Goal: Information Seeking & Learning: Learn about a topic

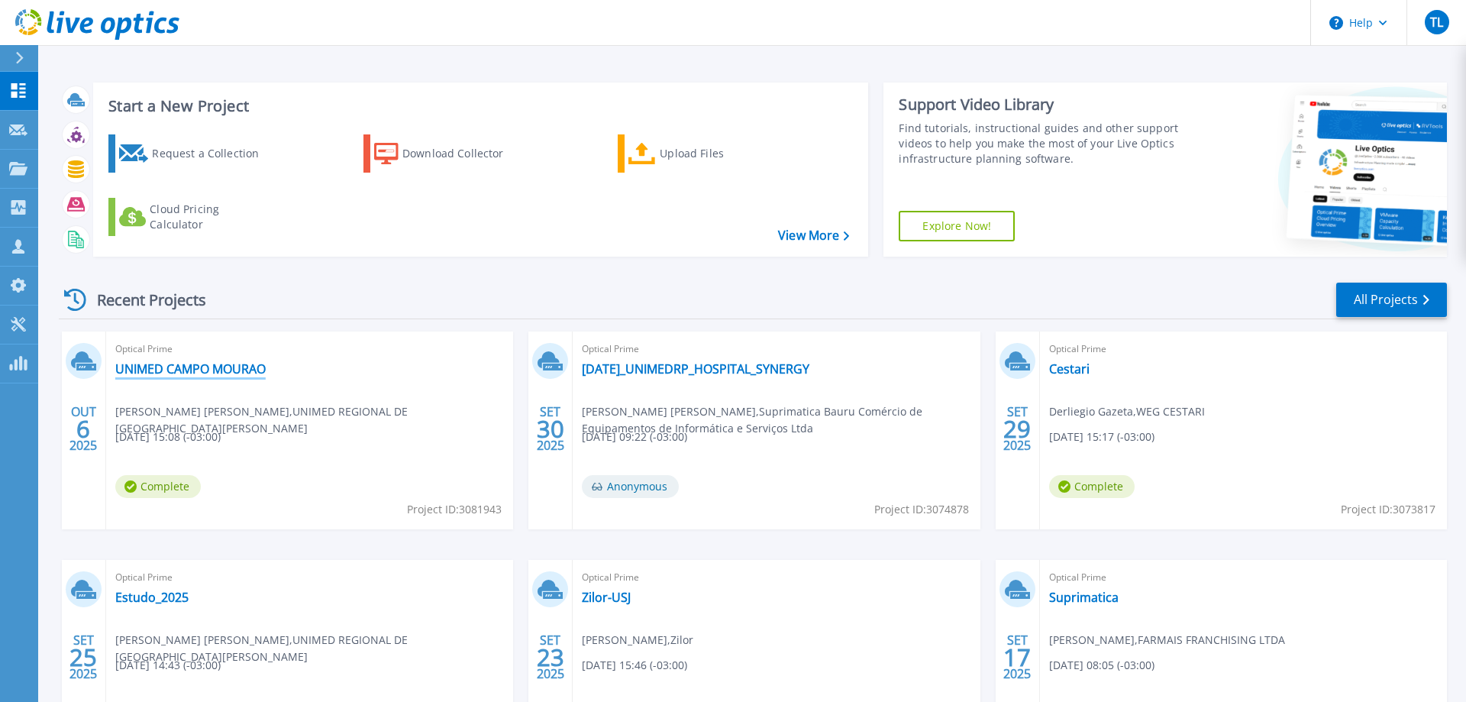
click at [220, 371] on link "UNIMED CAMPO MOURAO" at bounding box center [190, 368] width 150 height 15
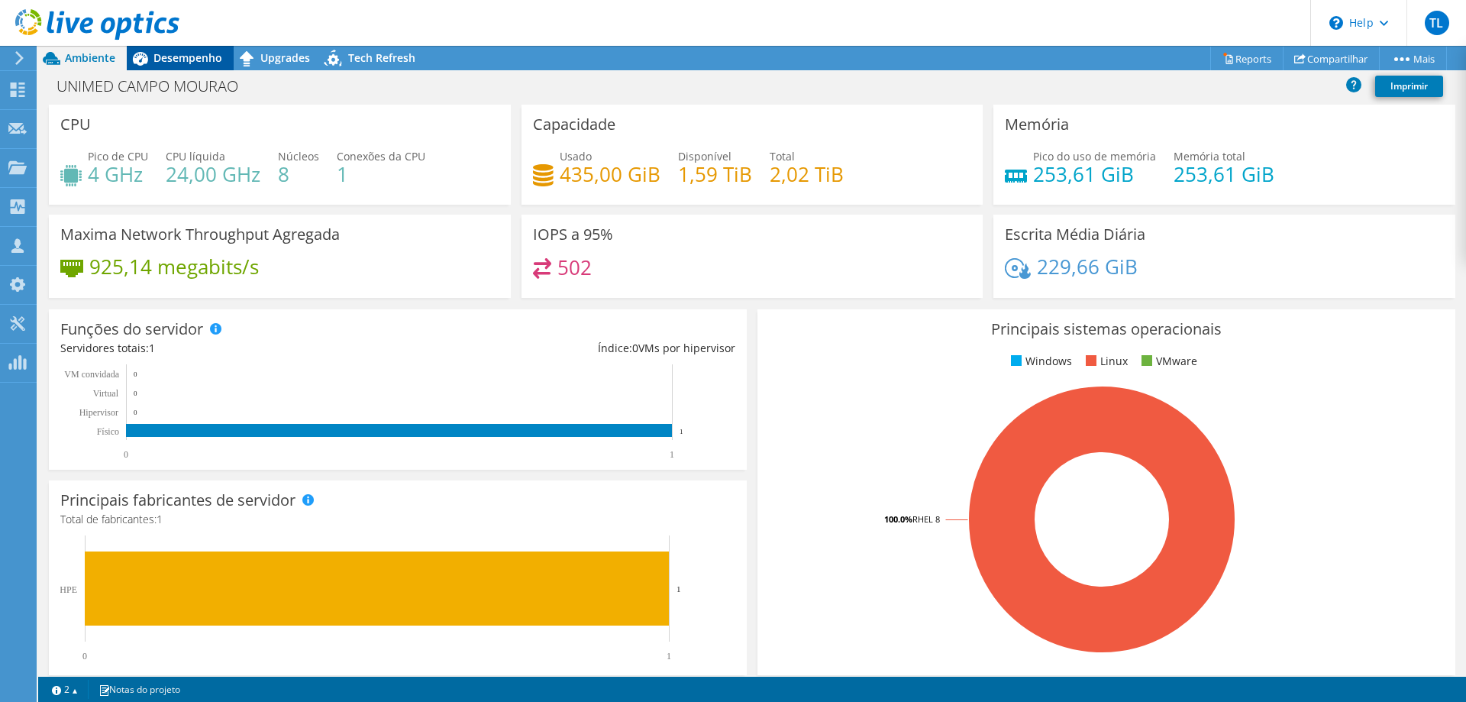
click at [189, 56] on span "Desempenho" at bounding box center [187, 57] width 69 height 15
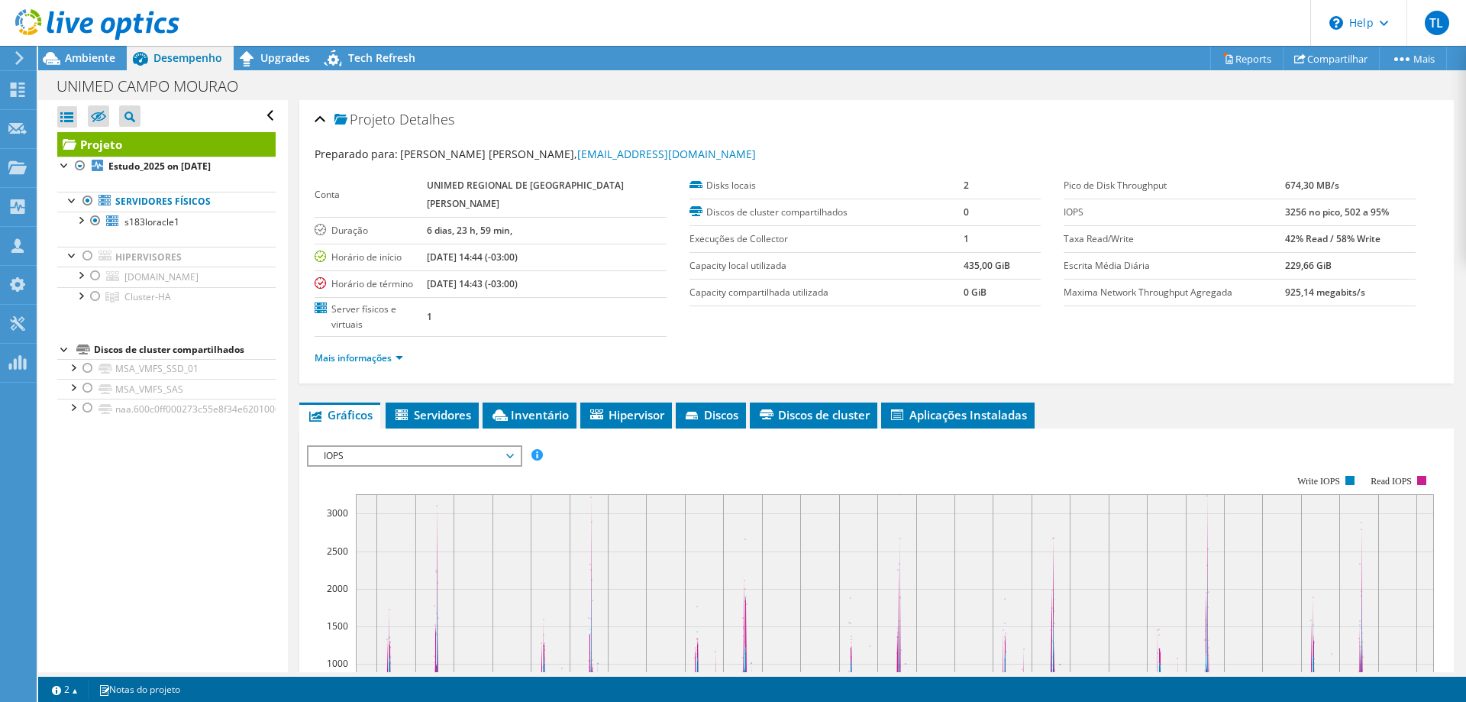
drag, startPoint x: 389, startPoint y: 411, endPoint x: 392, endPoint y: 420, distance: 9.7
click at [390, 437] on div "IOPS Disk Throughput Tamanho de E/S Latência Profundidade da fila Porcentagem d…" at bounding box center [876, 701] width 1139 height 529
click at [392, 447] on span "IOPS" at bounding box center [414, 456] width 196 height 18
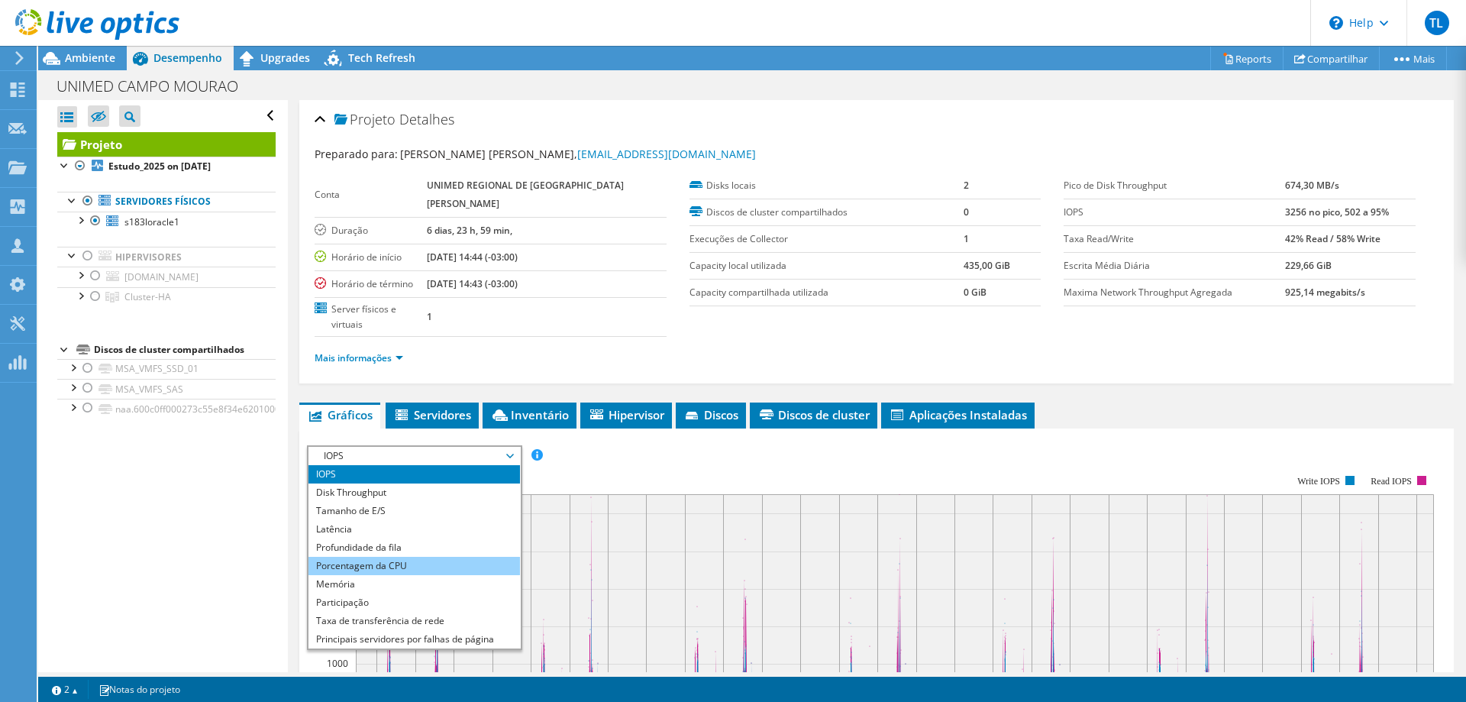
click at [374, 557] on li "Porcentagem da CPU" at bounding box center [413, 566] width 211 height 18
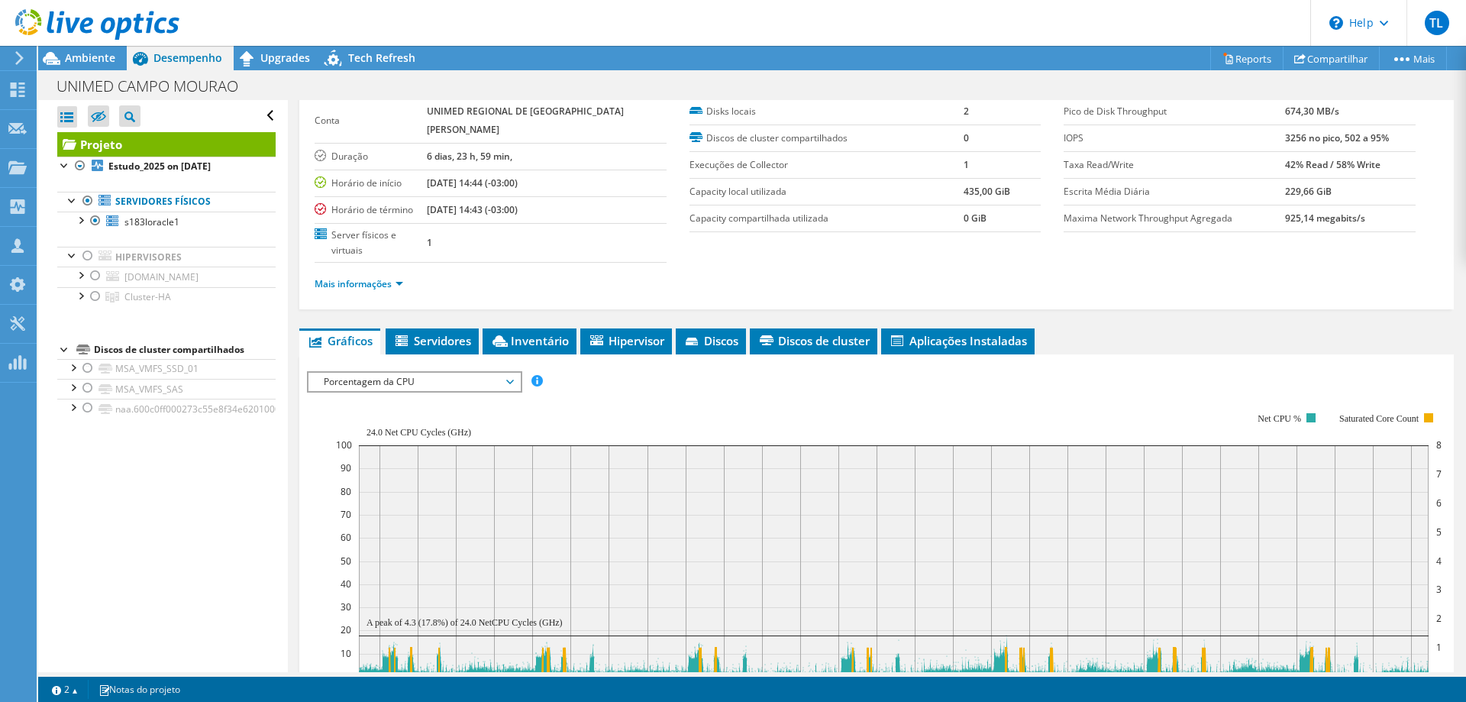
scroll to position [234, 0]
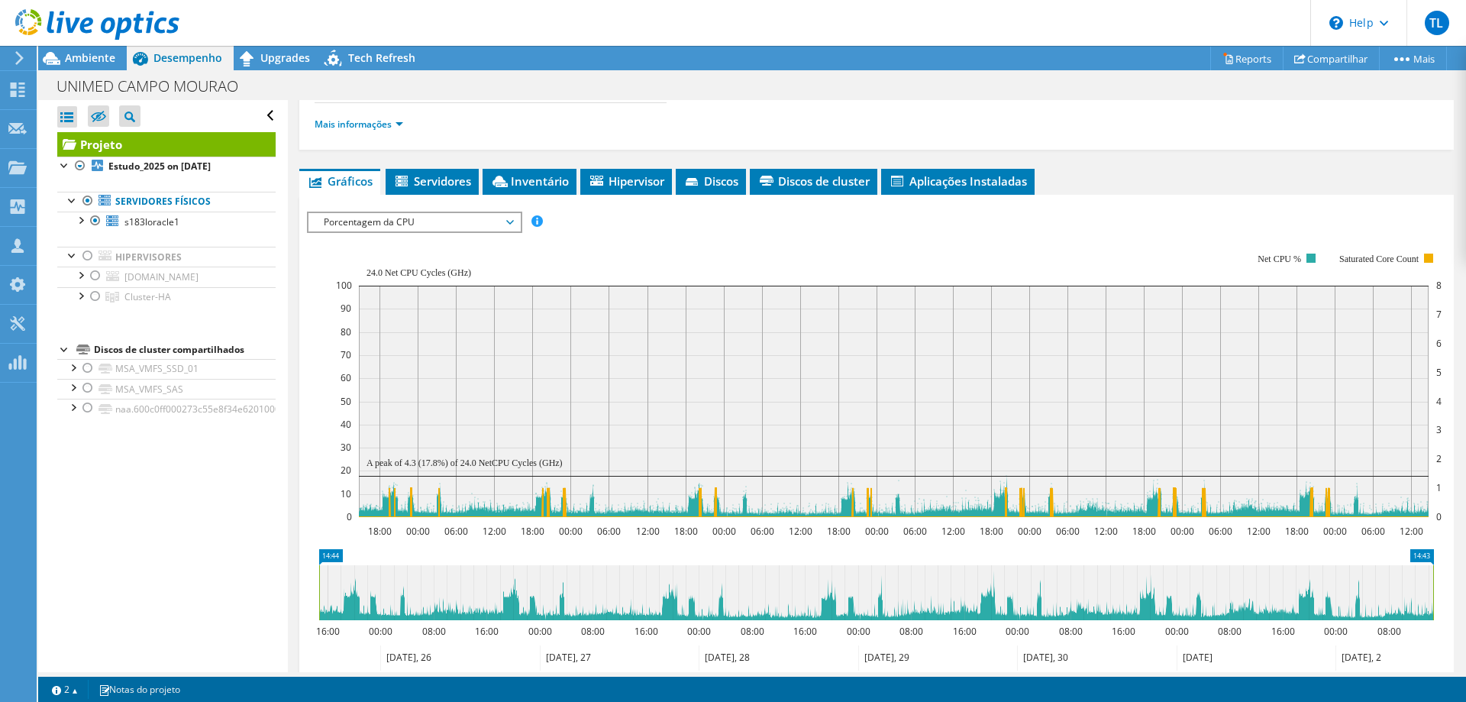
click at [505, 213] on span "Porcentagem da CPU" at bounding box center [414, 222] width 196 height 18
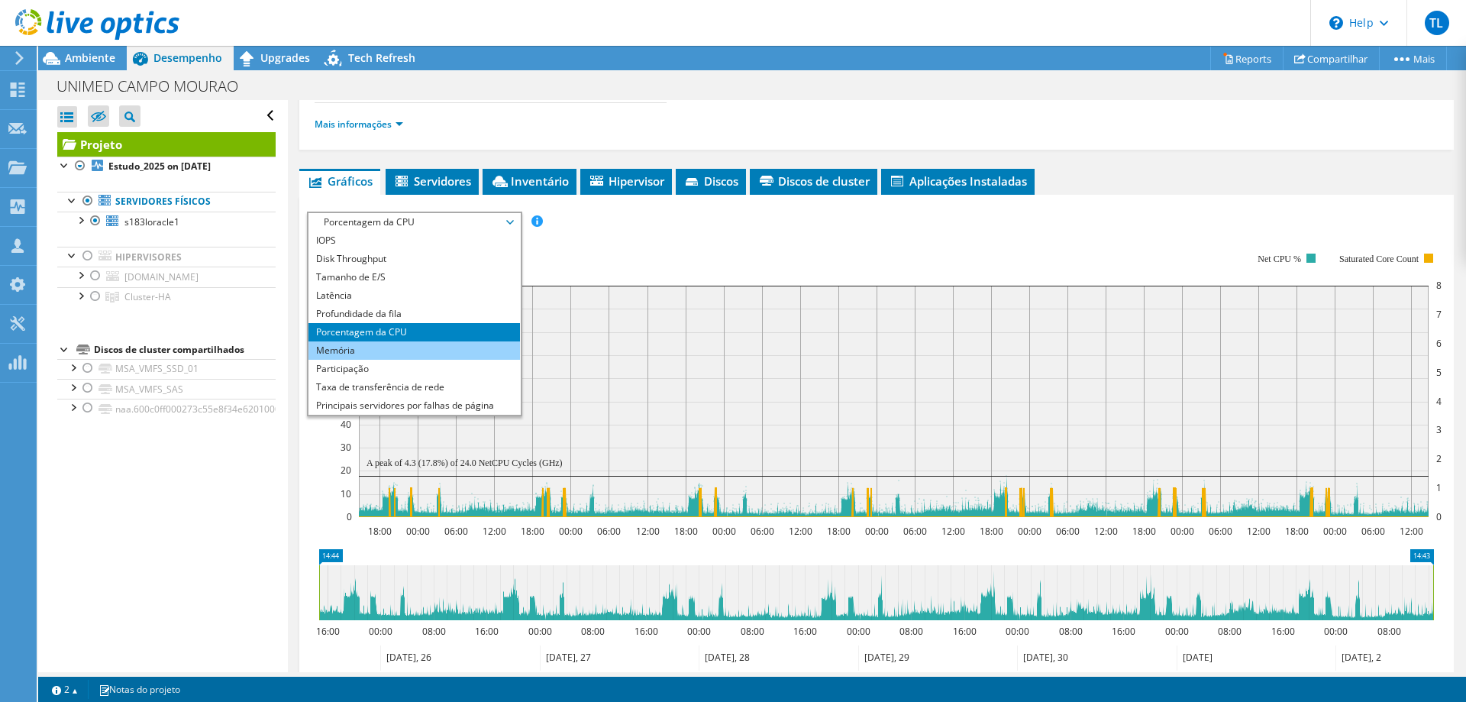
click at [360, 341] on li "Memória" at bounding box center [413, 350] width 211 height 18
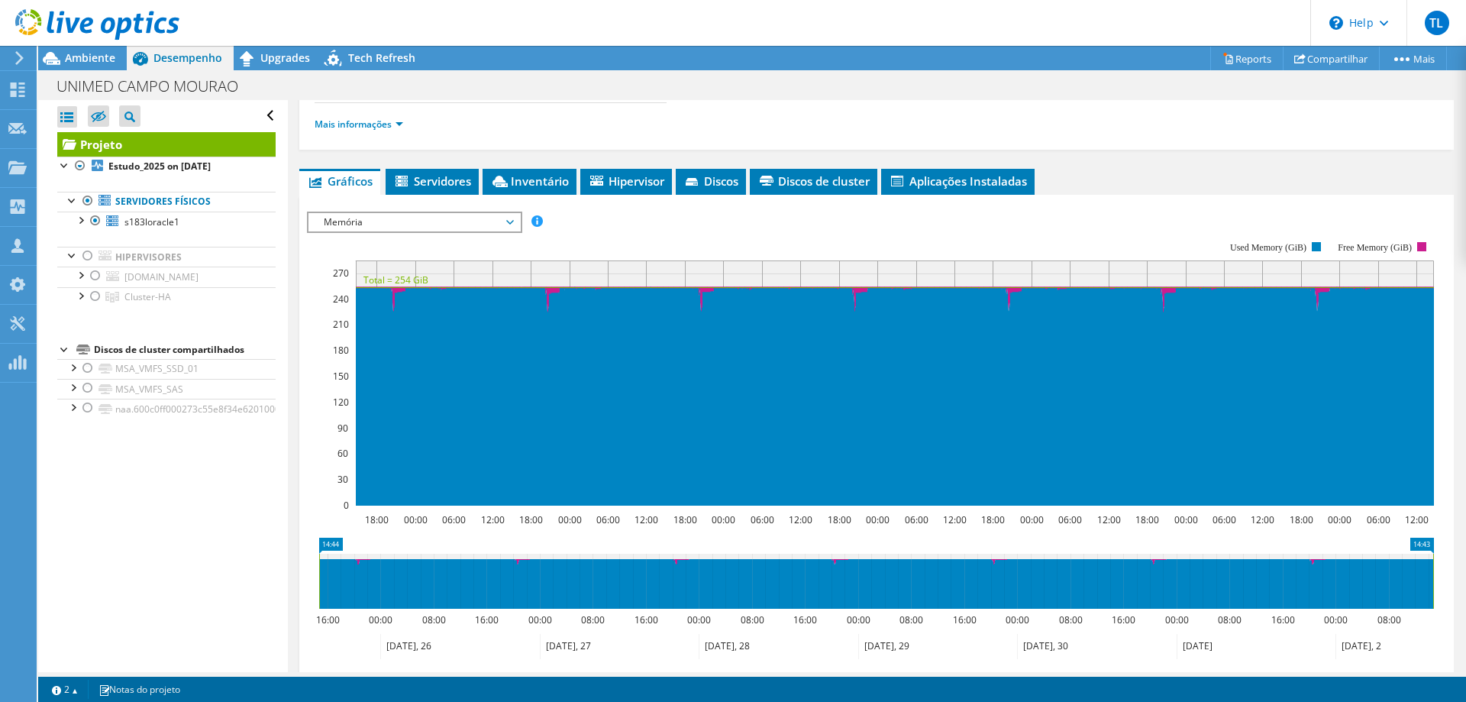
click at [589, 221] on rect at bounding box center [870, 373] width 1127 height 305
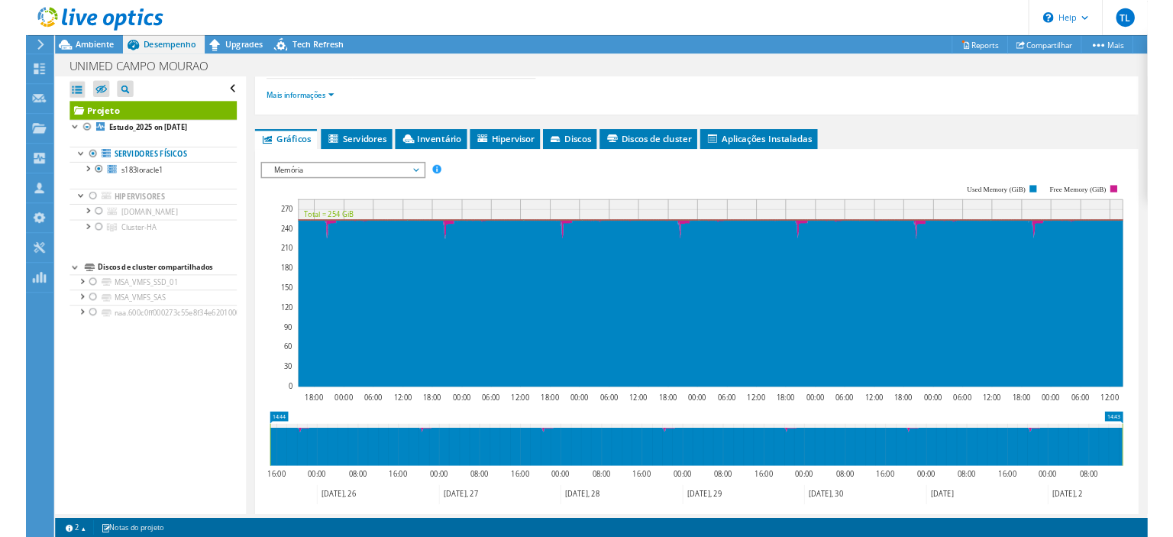
scroll to position [0, 0]
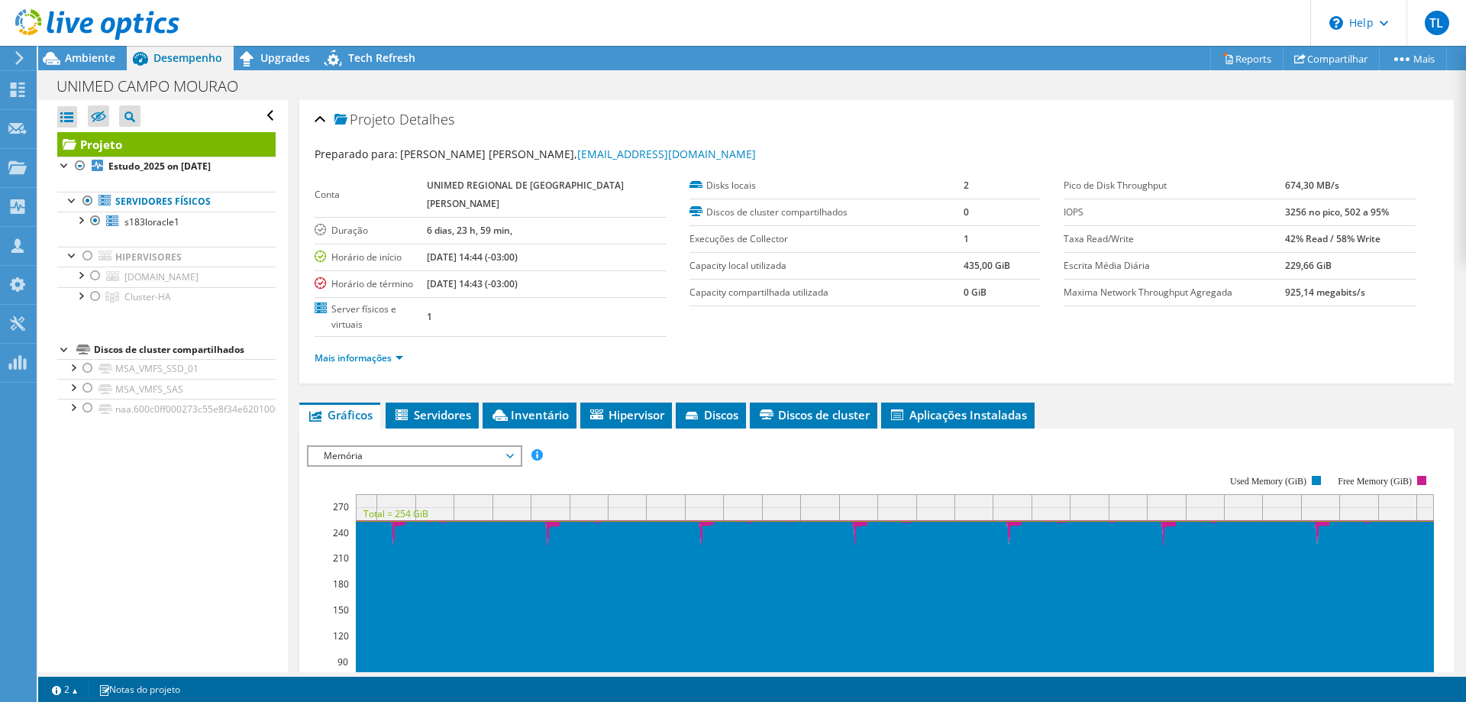
click at [1254, 143] on div "Preparado para: Fabricio Jose Coelho, fabricio@unimedcampomourao.com.br Conta U…" at bounding box center [877, 258] width 1124 height 243
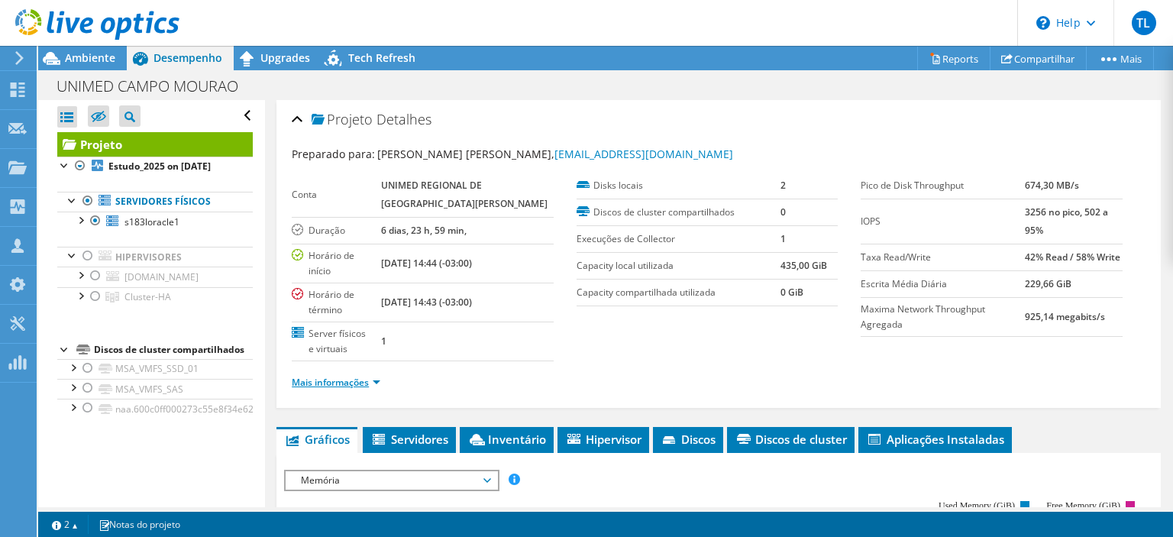
click at [355, 376] on link "Mais informações" at bounding box center [336, 382] width 89 height 13
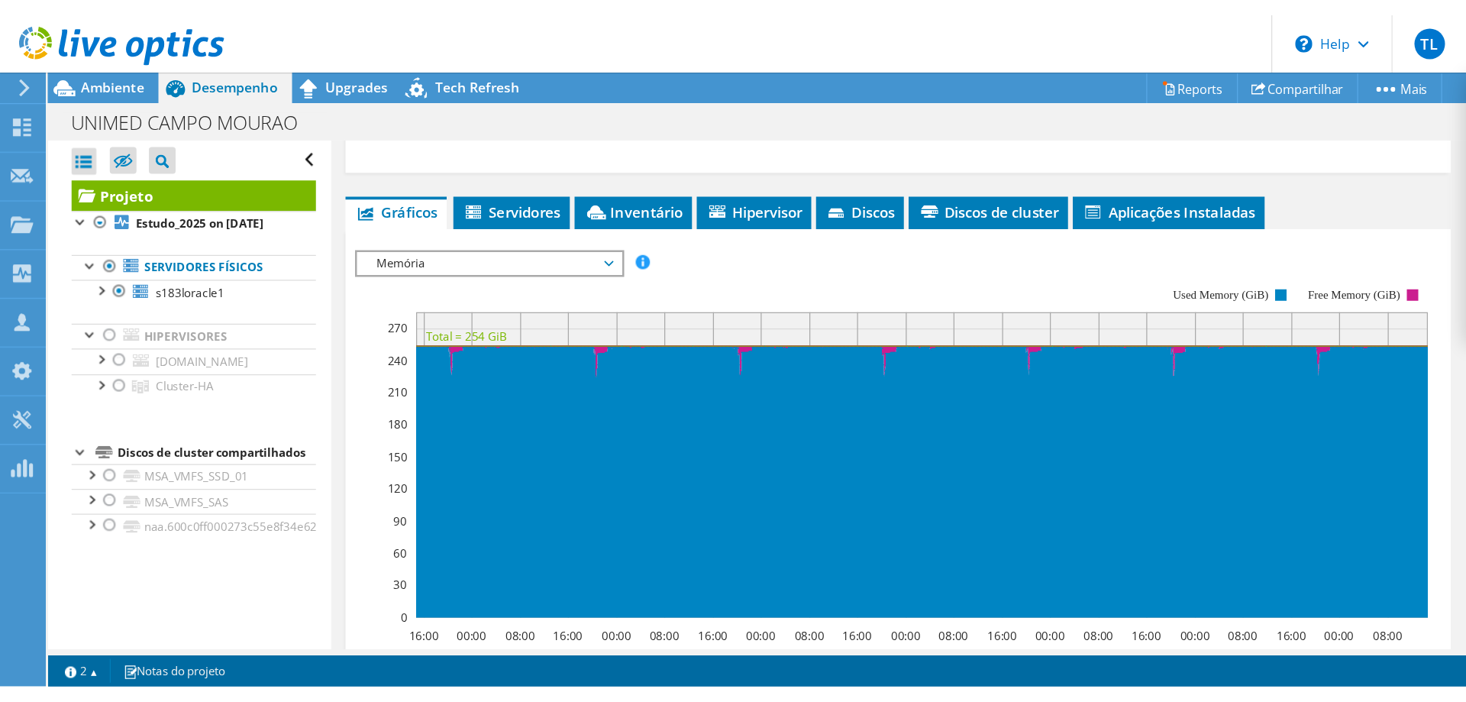
scroll to position [586, 0]
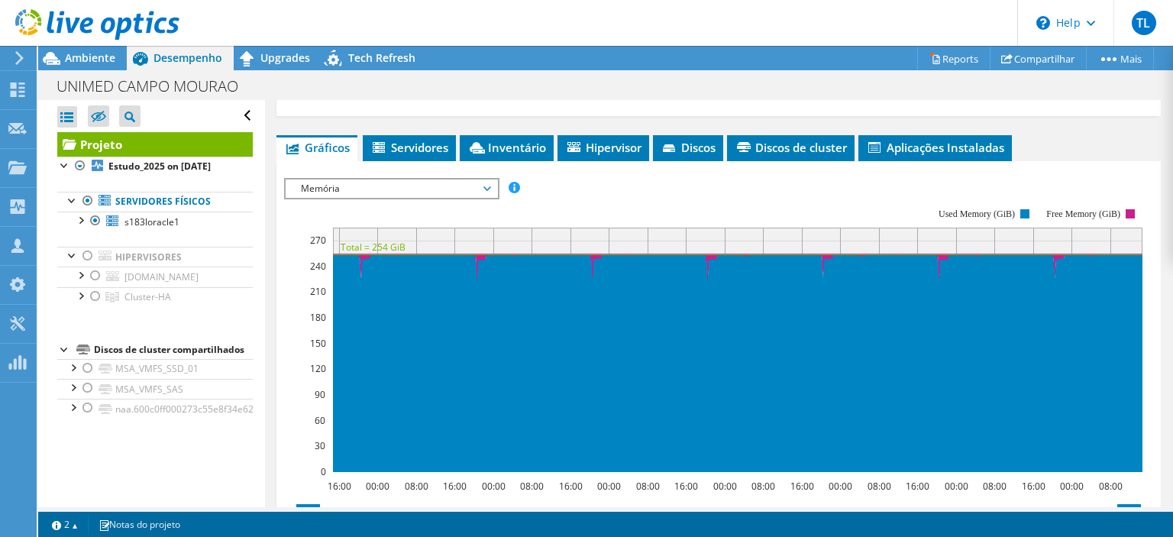
click at [449, 179] on span "Memória" at bounding box center [391, 188] width 196 height 18
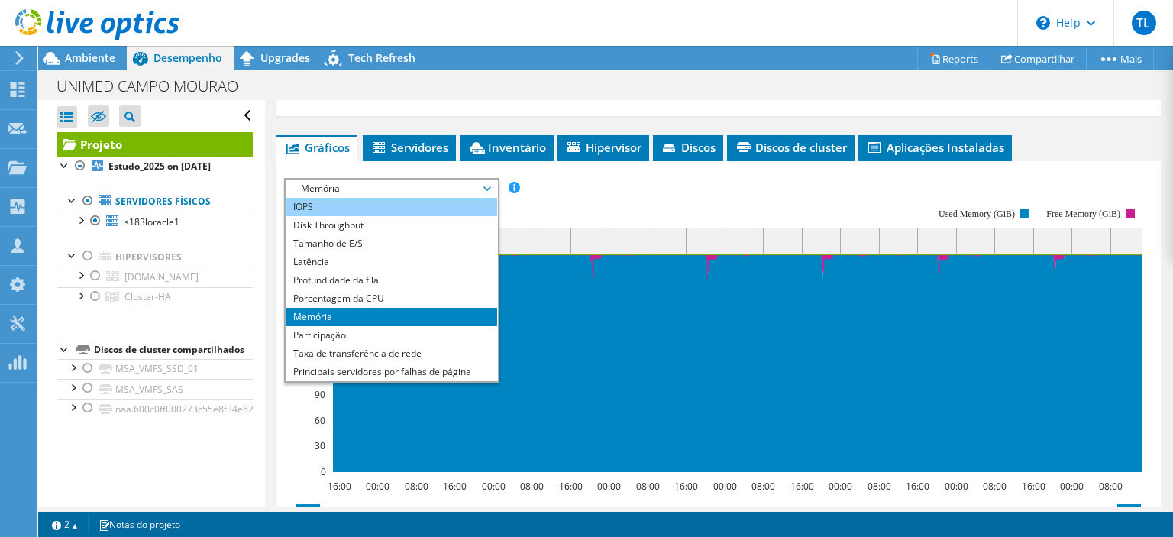
click at [370, 198] on li "IOPS" at bounding box center [391, 207] width 211 height 18
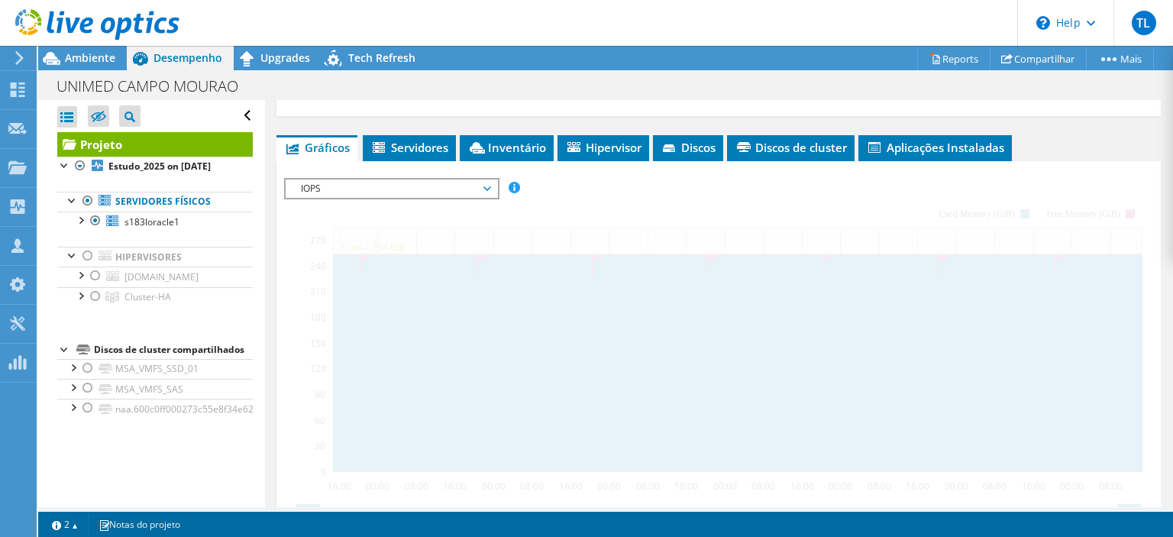
click at [620, 182] on div at bounding box center [718, 438] width 869 height 521
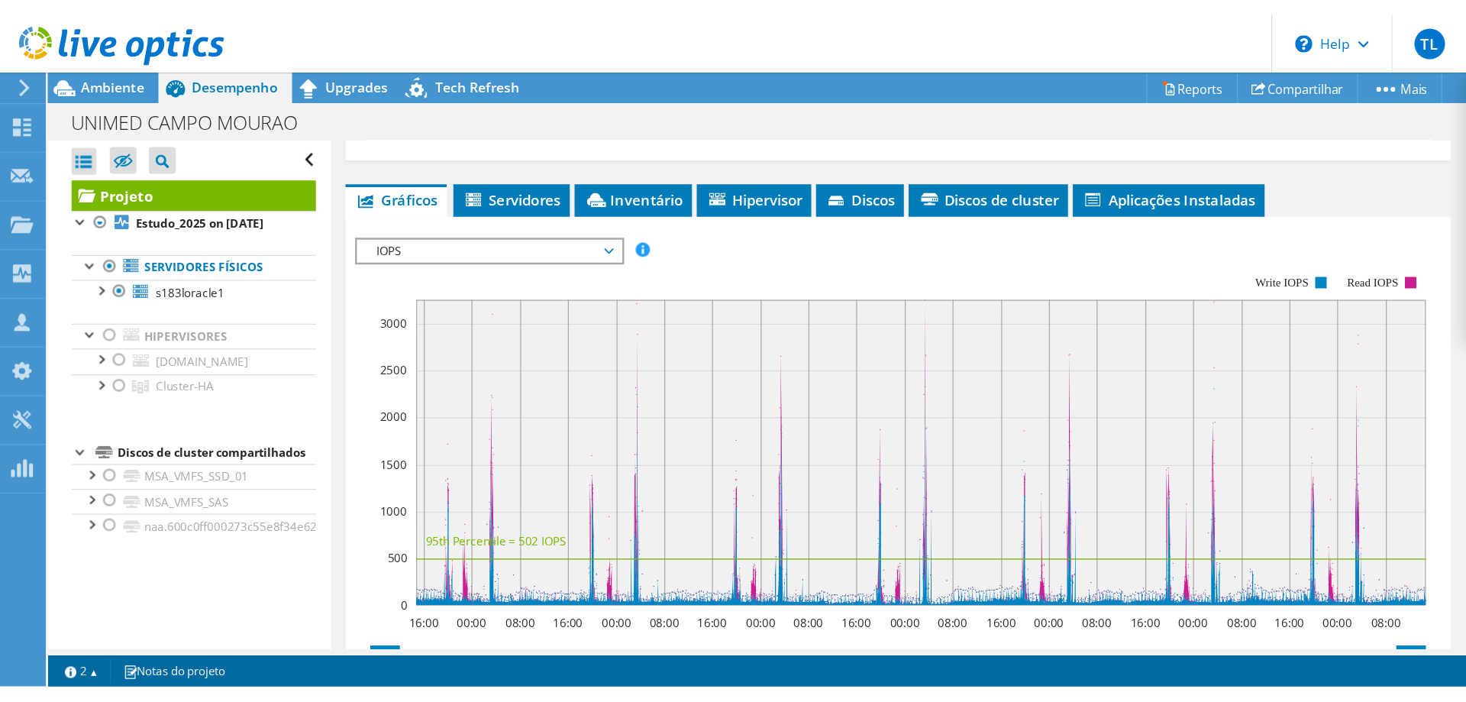
scroll to position [495, 0]
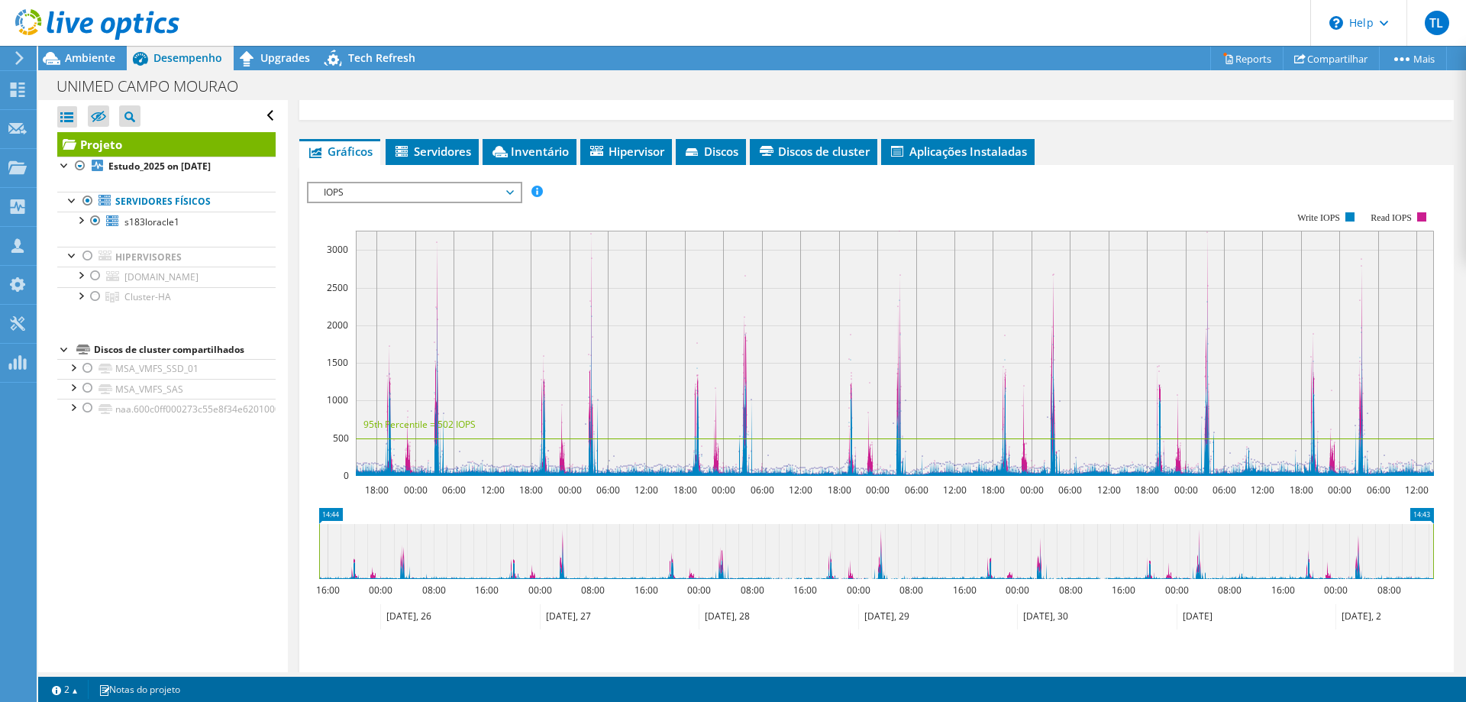
click at [257, 504] on div "Abrir Todos Fechar Todos Ocultar nós excluídos Filtro de árvore do projeto" at bounding box center [162, 386] width 249 height 572
click at [384, 183] on span "IOPS" at bounding box center [414, 192] width 196 height 18
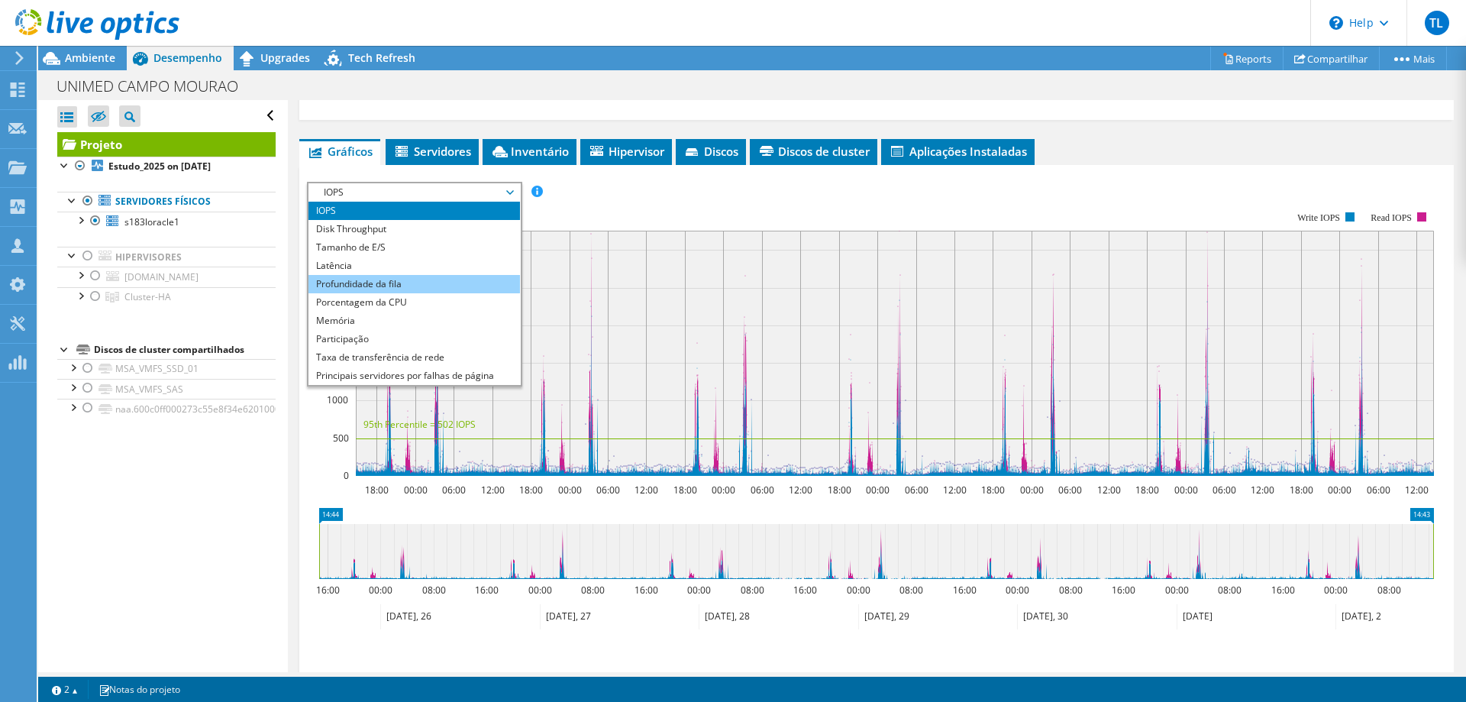
click at [394, 275] on li "Profundidade da fila" at bounding box center [413, 284] width 211 height 18
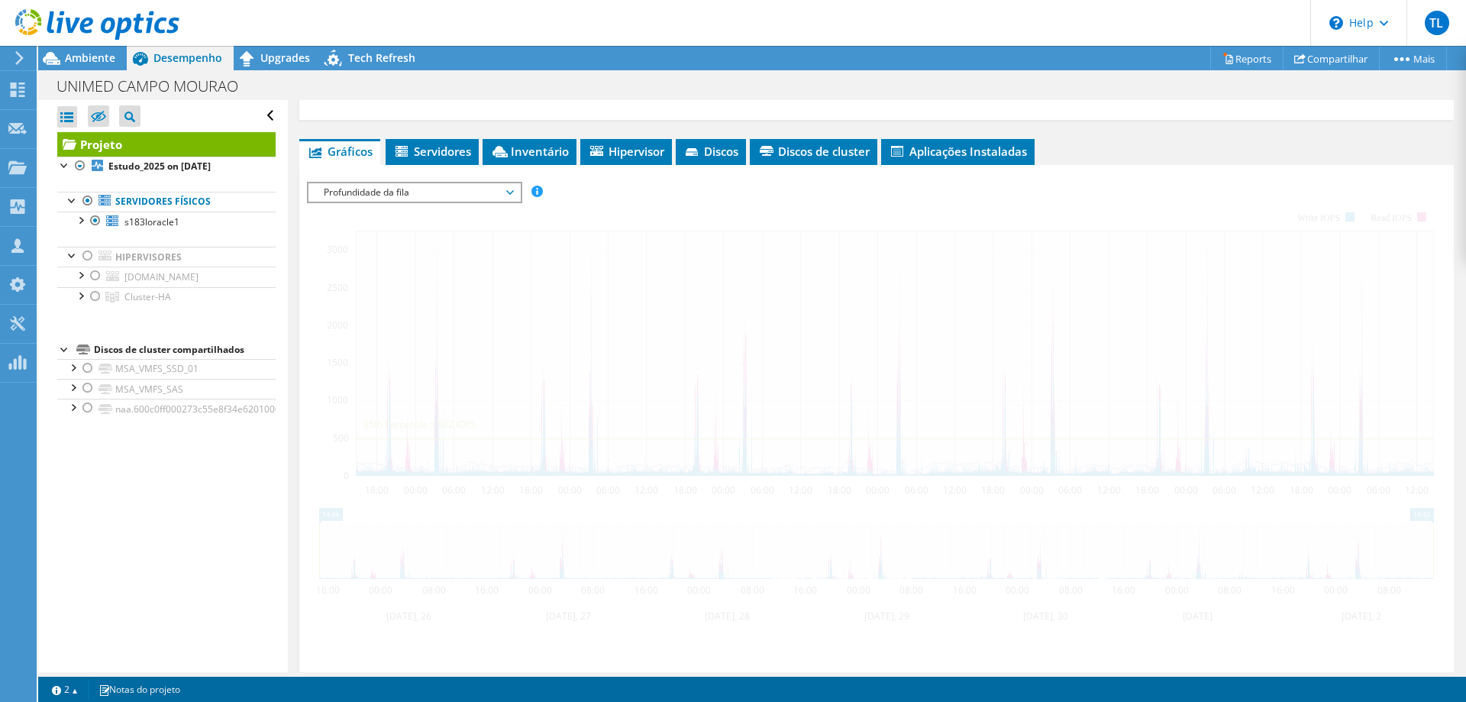
click at [384, 183] on span "Profundidade da fila" at bounding box center [414, 192] width 196 height 18
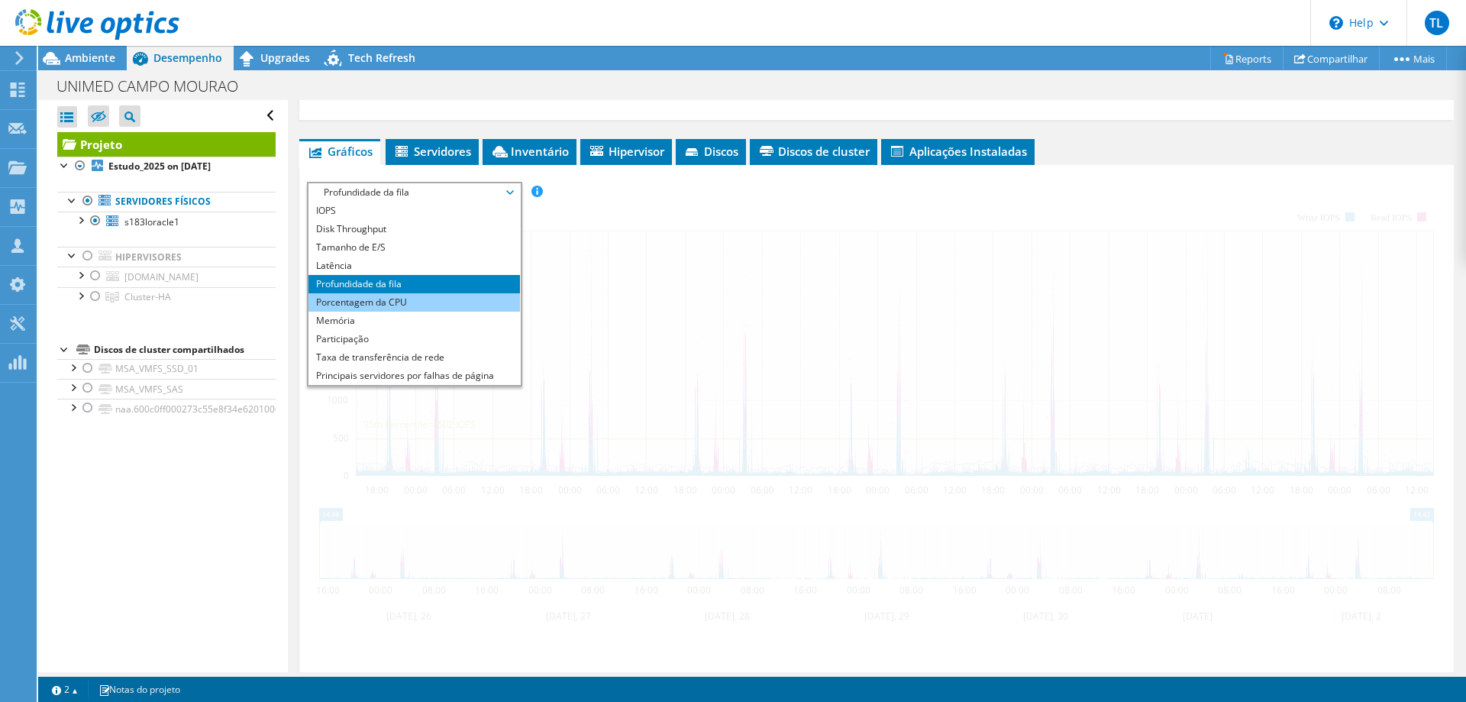
click at [395, 293] on li "Porcentagem da CPU" at bounding box center [413, 302] width 211 height 18
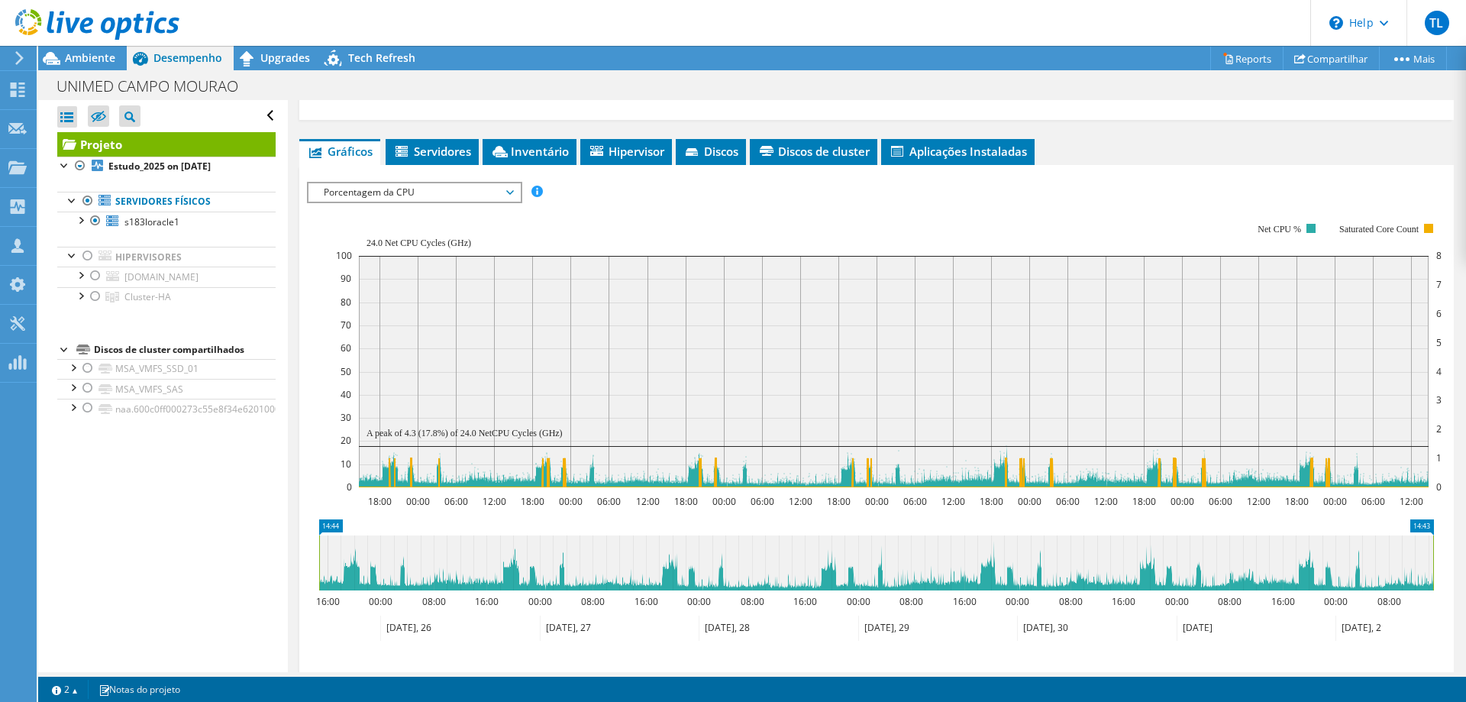
click at [487, 183] on span "Porcentagem da CPU" at bounding box center [414, 192] width 196 height 18
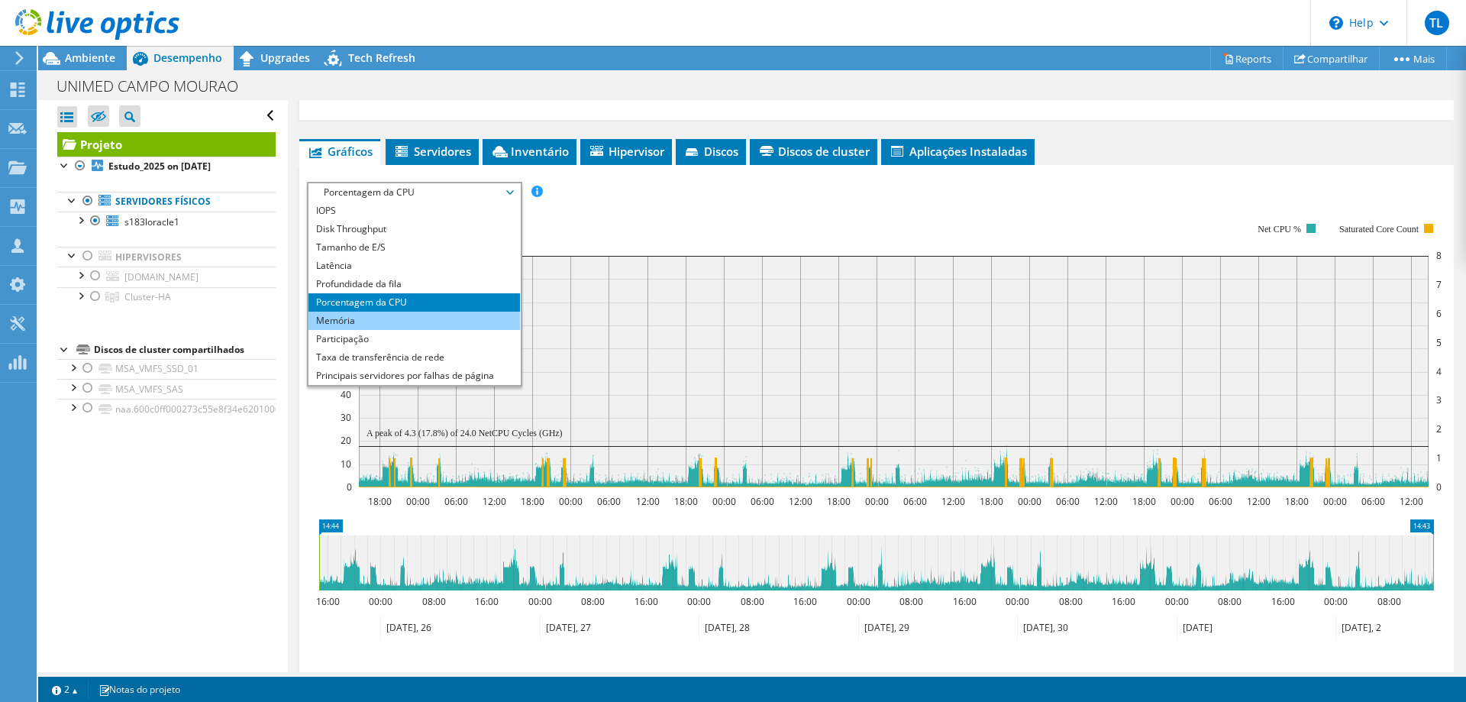
click at [367, 311] on li "Memória" at bounding box center [413, 320] width 211 height 18
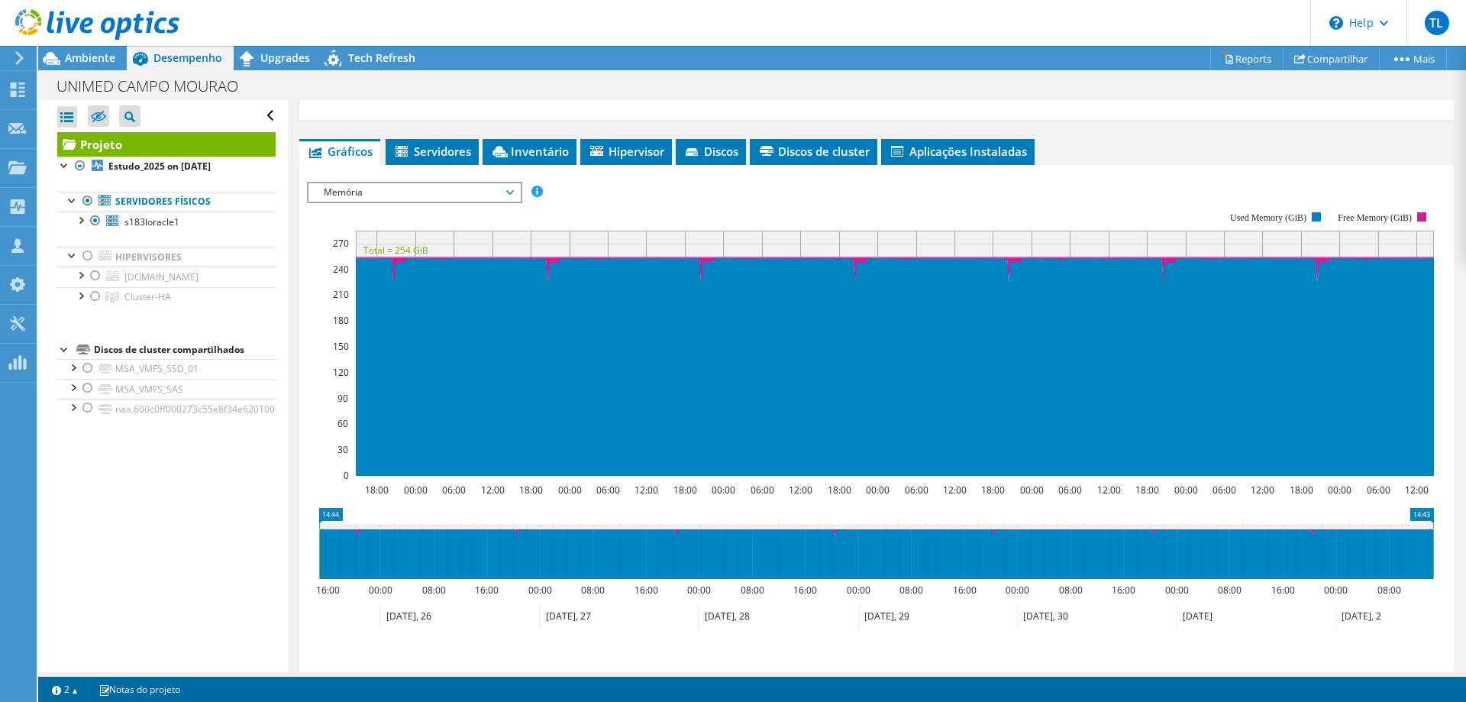
click at [471, 183] on span "Memória" at bounding box center [414, 192] width 196 height 18
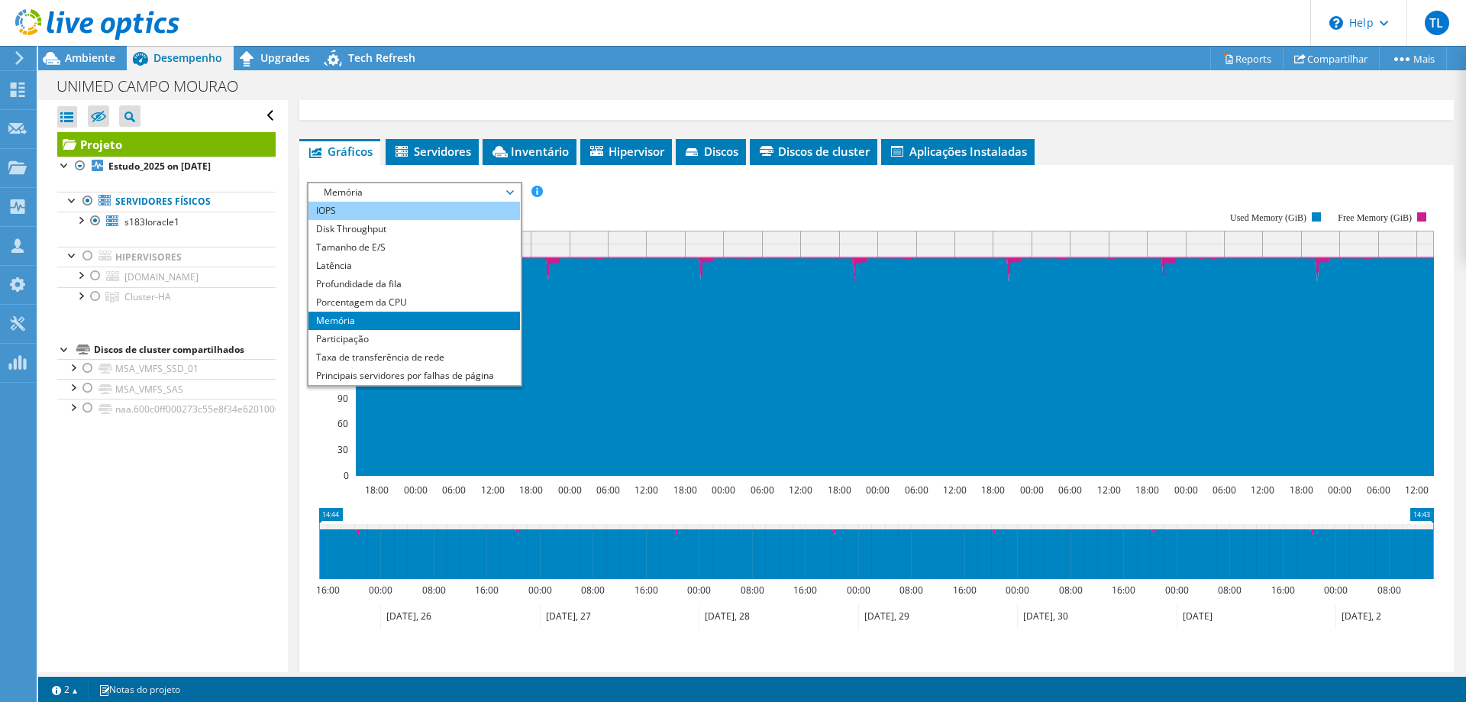
click at [351, 202] on li "IOPS" at bounding box center [413, 211] width 211 height 18
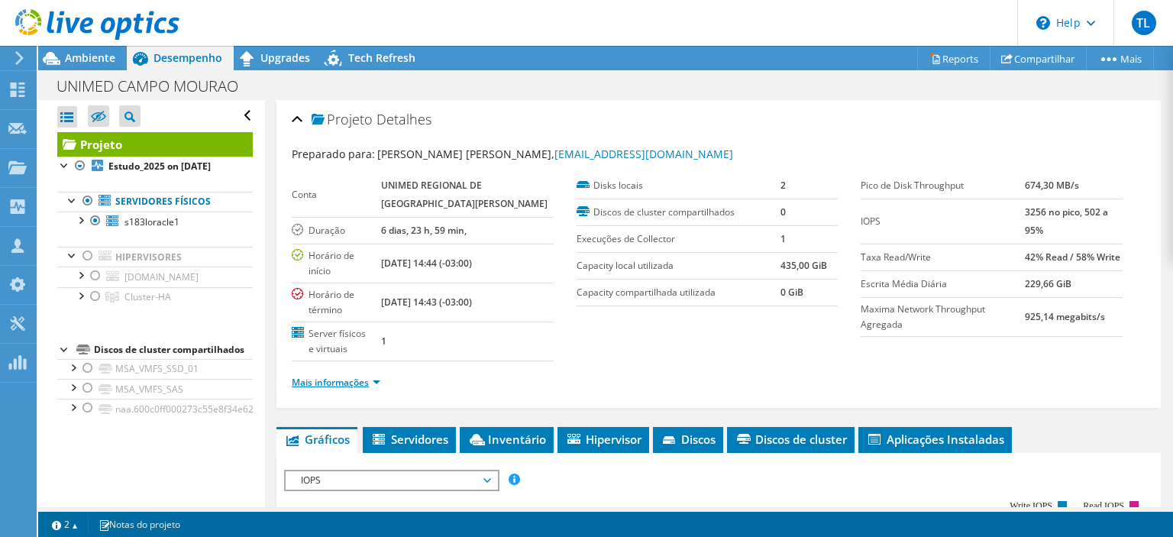
click at [370, 376] on link "Mais informações" at bounding box center [336, 382] width 89 height 13
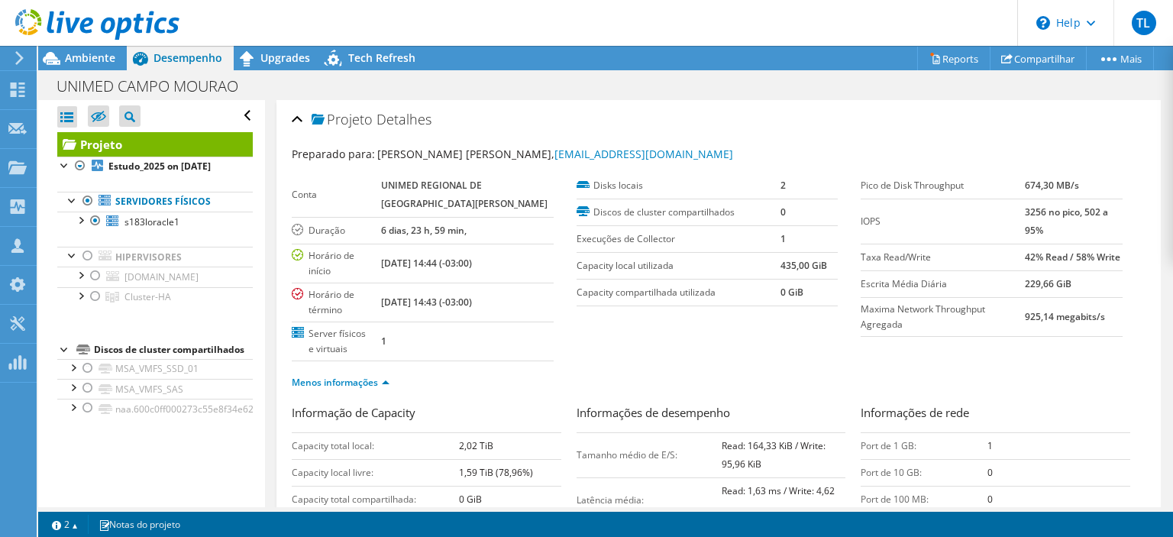
click at [892, 98] on div "UNIMED CAMPO MOURAO Imprimir" at bounding box center [605, 86] width 1134 height 28
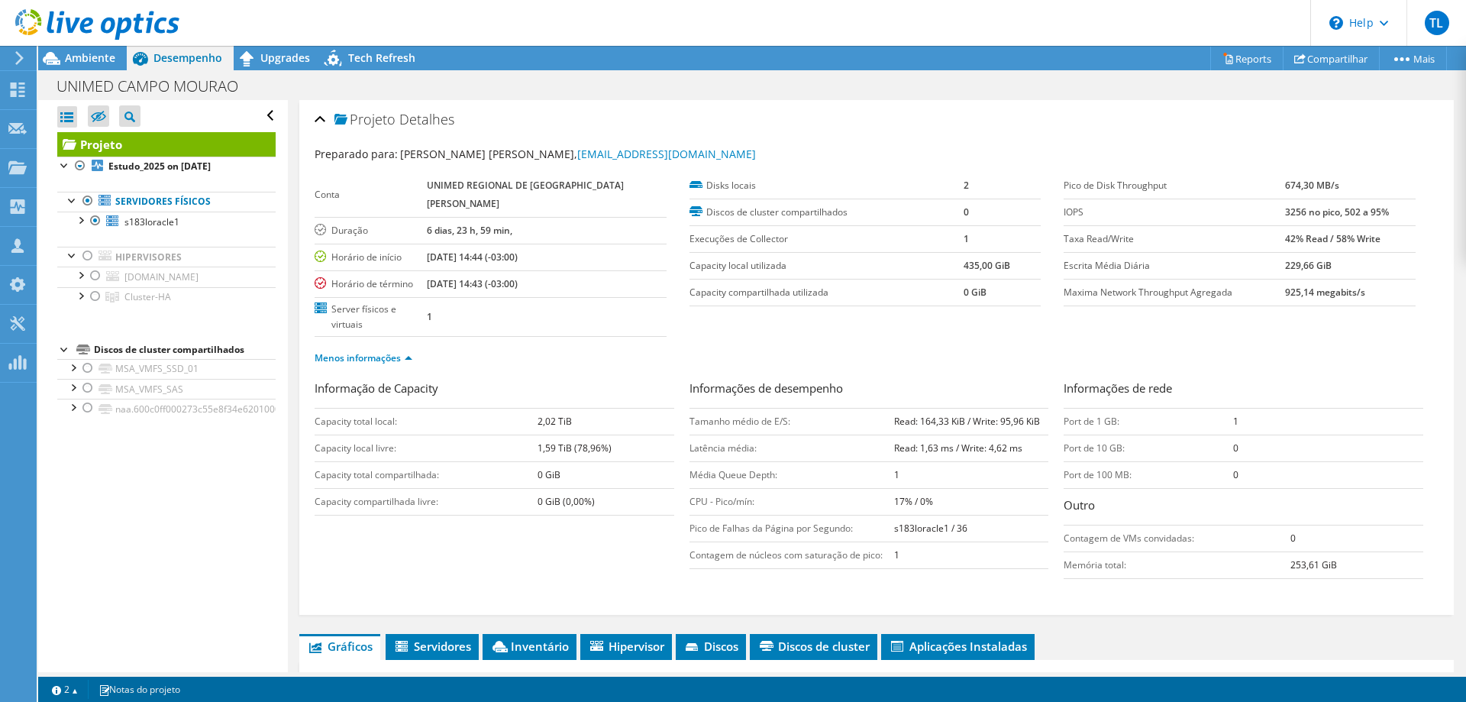
scroll to position [311, 0]
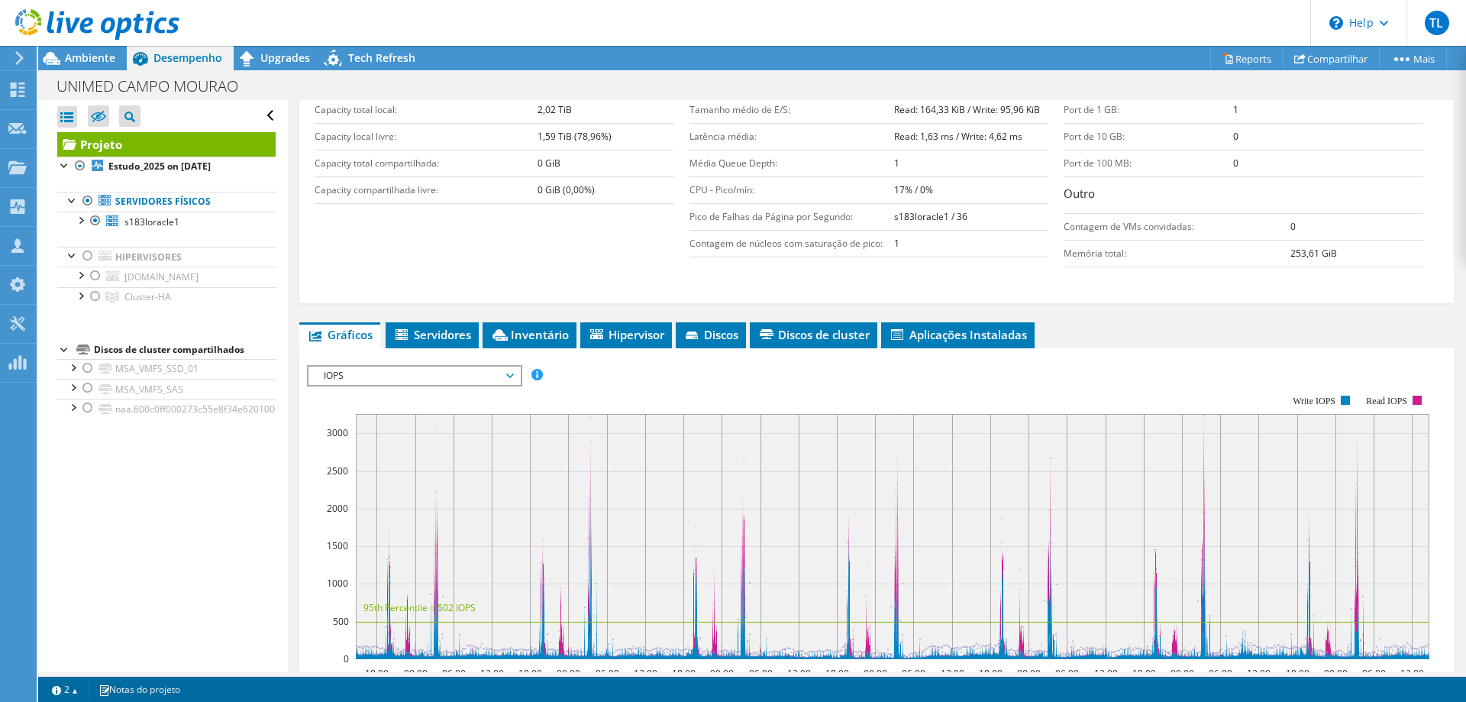
click at [473, 366] on span "IOPS" at bounding box center [414, 375] width 196 height 18
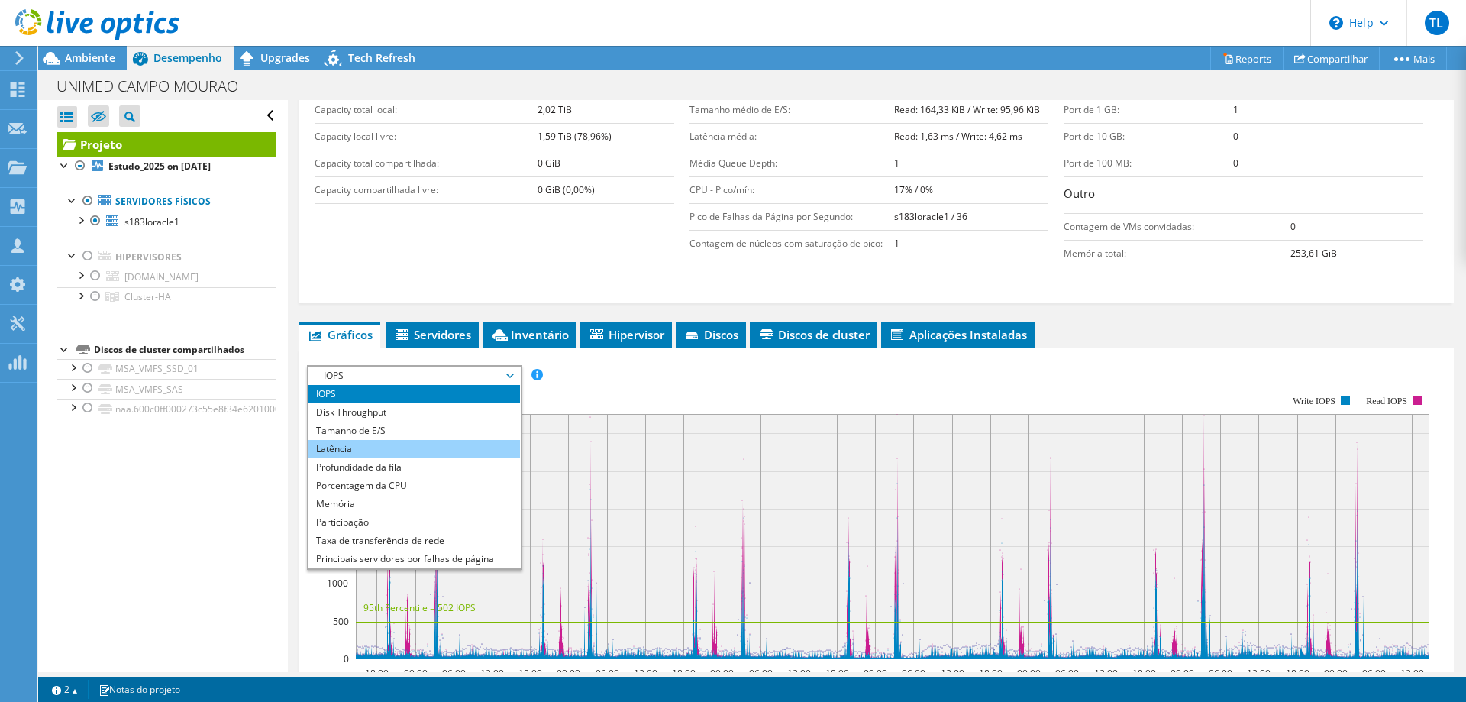
click at [374, 440] on li "Latência" at bounding box center [413, 449] width 211 height 18
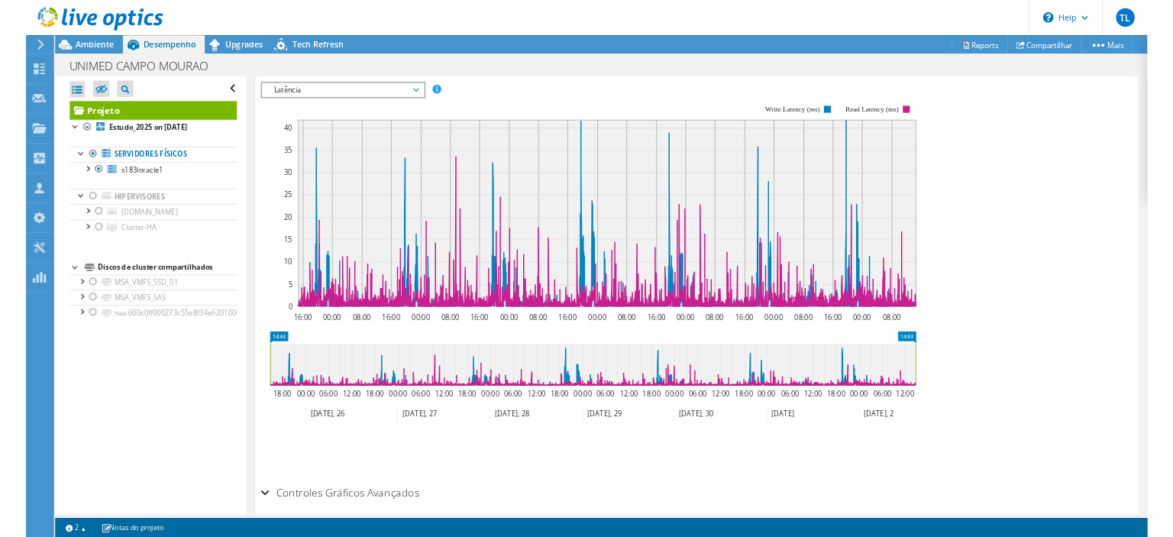
scroll to position [541, 0]
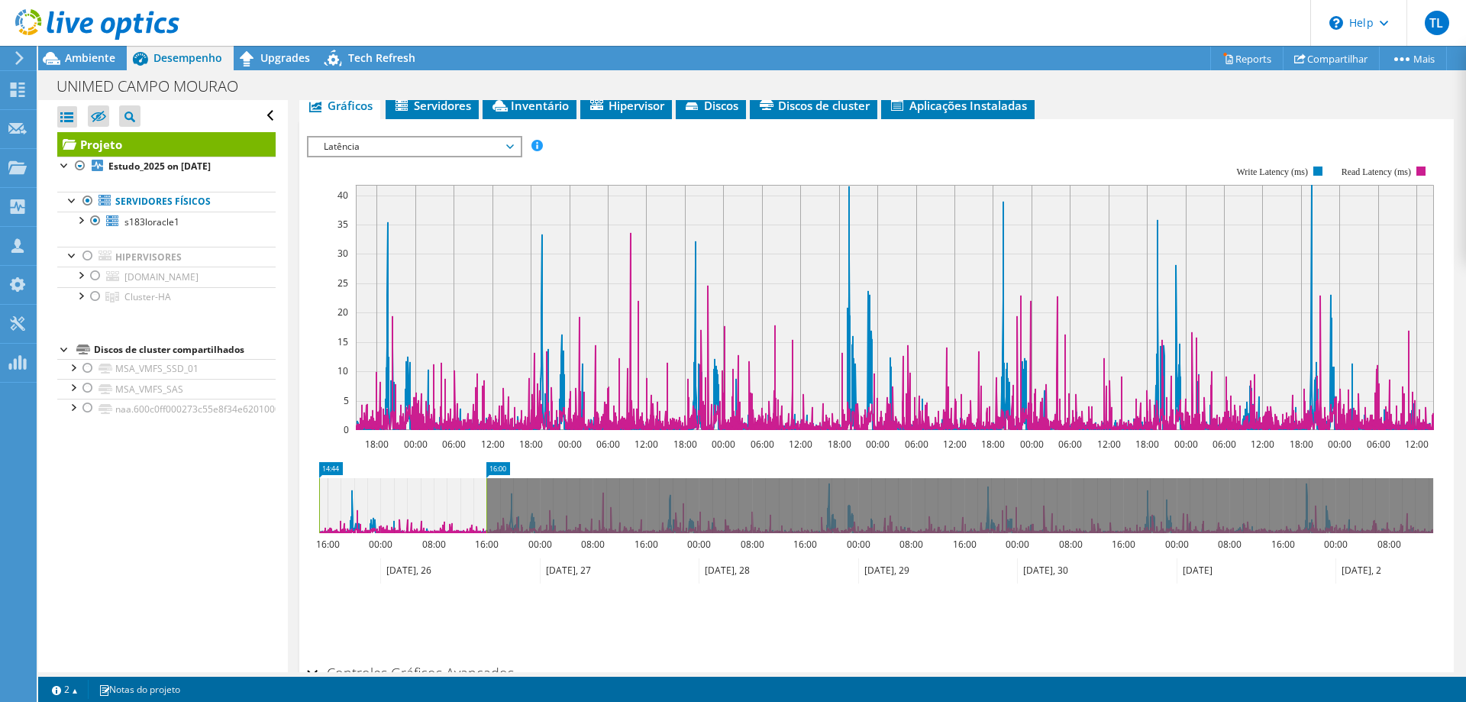
drag, startPoint x: 1433, startPoint y: 474, endPoint x: 486, endPoint y: 477, distance: 946.7
click at [486, 478] on rect at bounding box center [486, 505] width 6 height 55
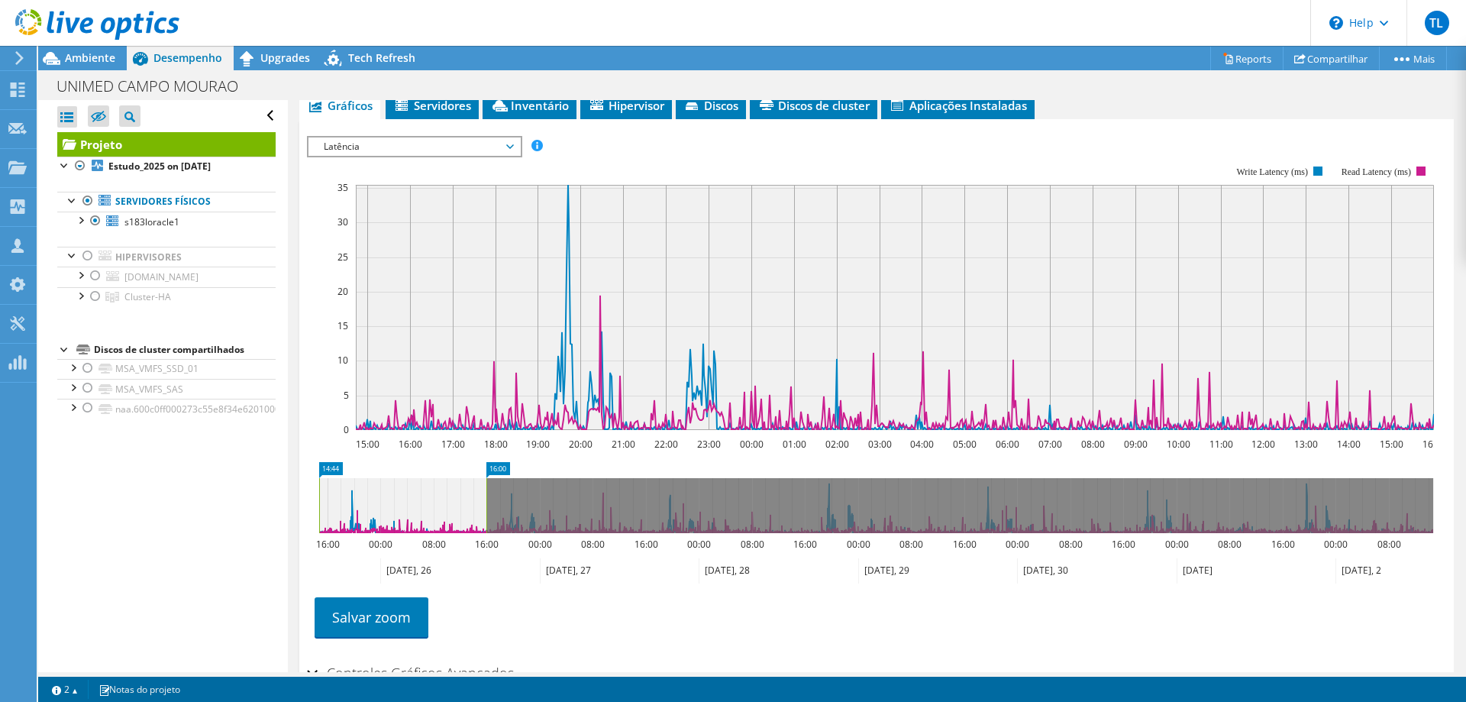
drag, startPoint x: 405, startPoint y: 483, endPoint x: 392, endPoint y: 479, distance: 13.5
click at [392, 479] on icon at bounding box center [402, 505] width 167 height 55
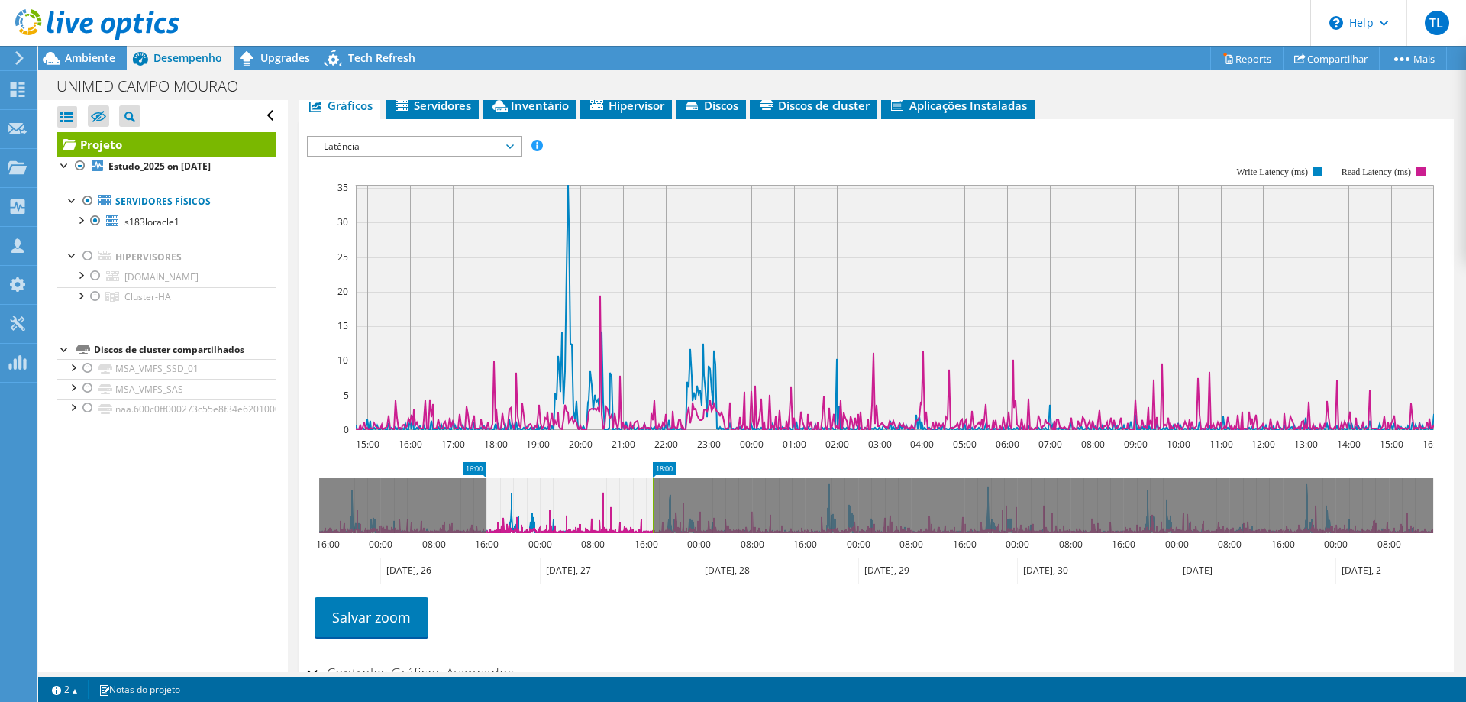
drag, startPoint x: 415, startPoint y: 473, endPoint x: 582, endPoint y: 482, distance: 166.7
click at [582, 482] on icon at bounding box center [569, 505] width 167 height 55
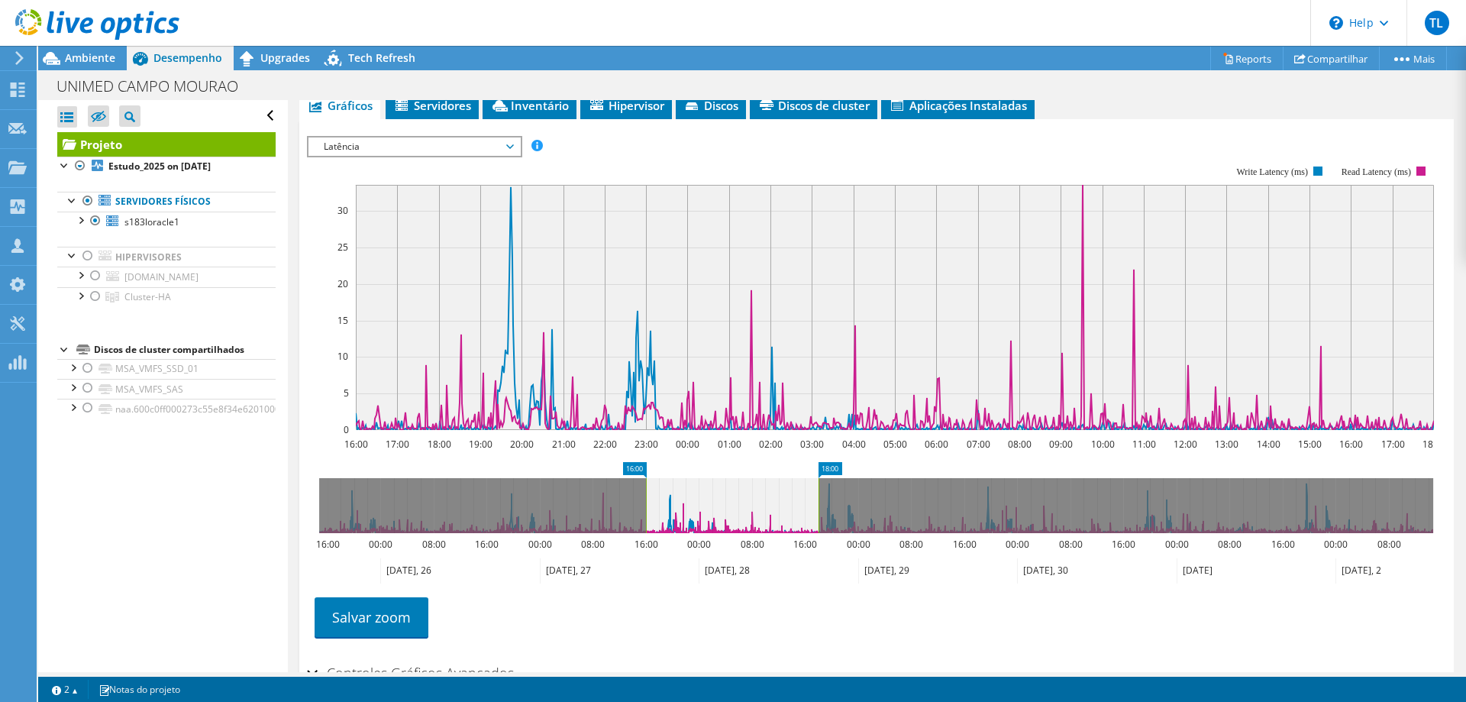
drag, startPoint x: 582, startPoint y: 482, endPoint x: 741, endPoint y: 482, distance: 159.6
click at [741, 482] on icon at bounding box center [732, 505] width 173 height 55
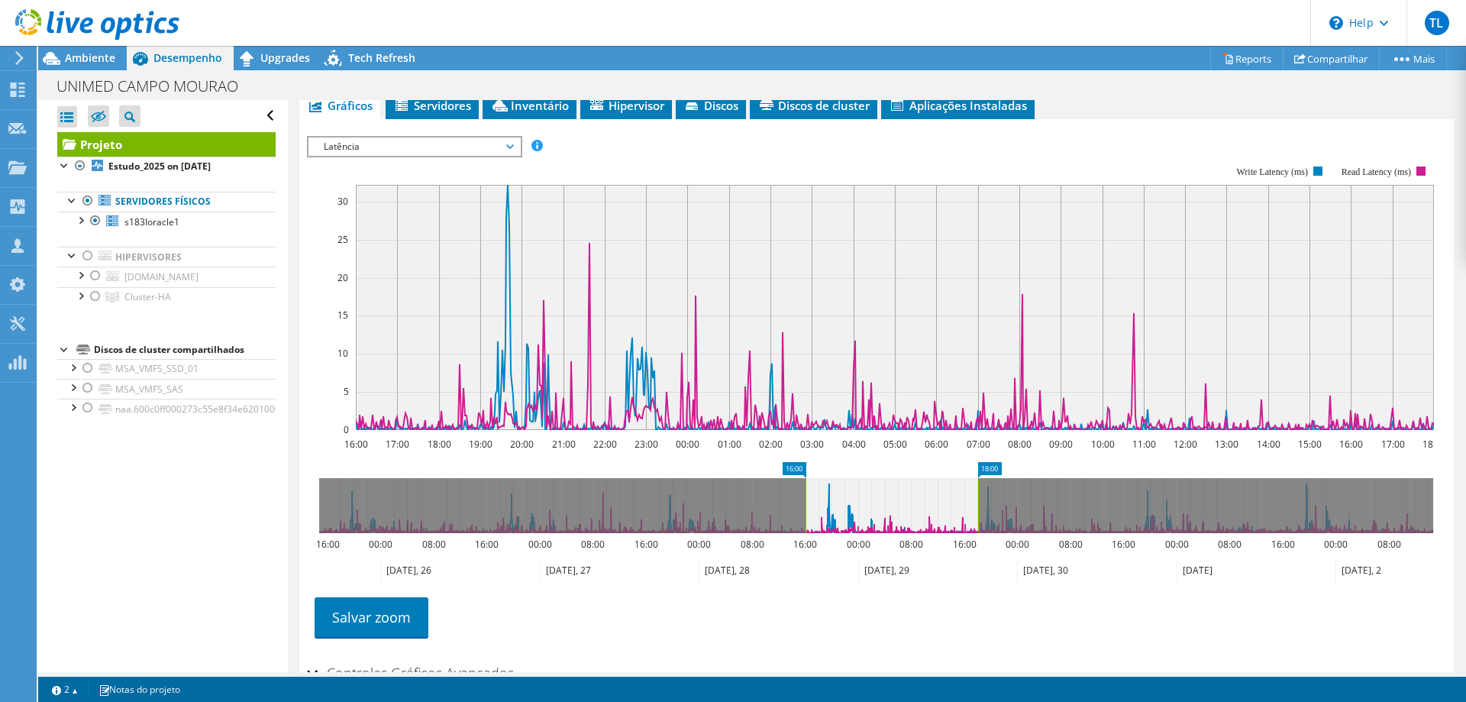
drag, startPoint x: 728, startPoint y: 469, endPoint x: 887, endPoint y: 469, distance: 159.6
click at [887, 478] on icon at bounding box center [891, 505] width 173 height 55
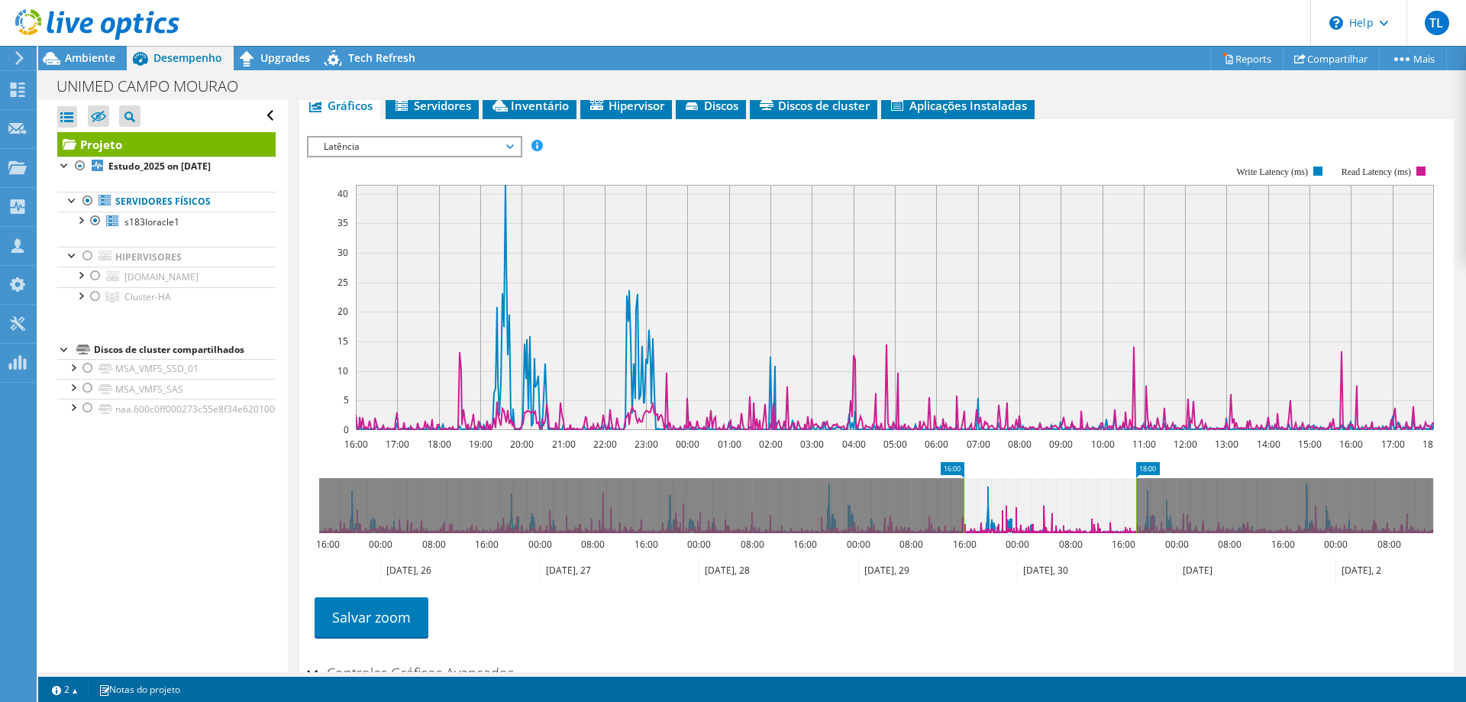
drag, startPoint x: 885, startPoint y: 469, endPoint x: 1044, endPoint y: 469, distance: 158.8
click at [1044, 478] on icon at bounding box center [1049, 505] width 173 height 55
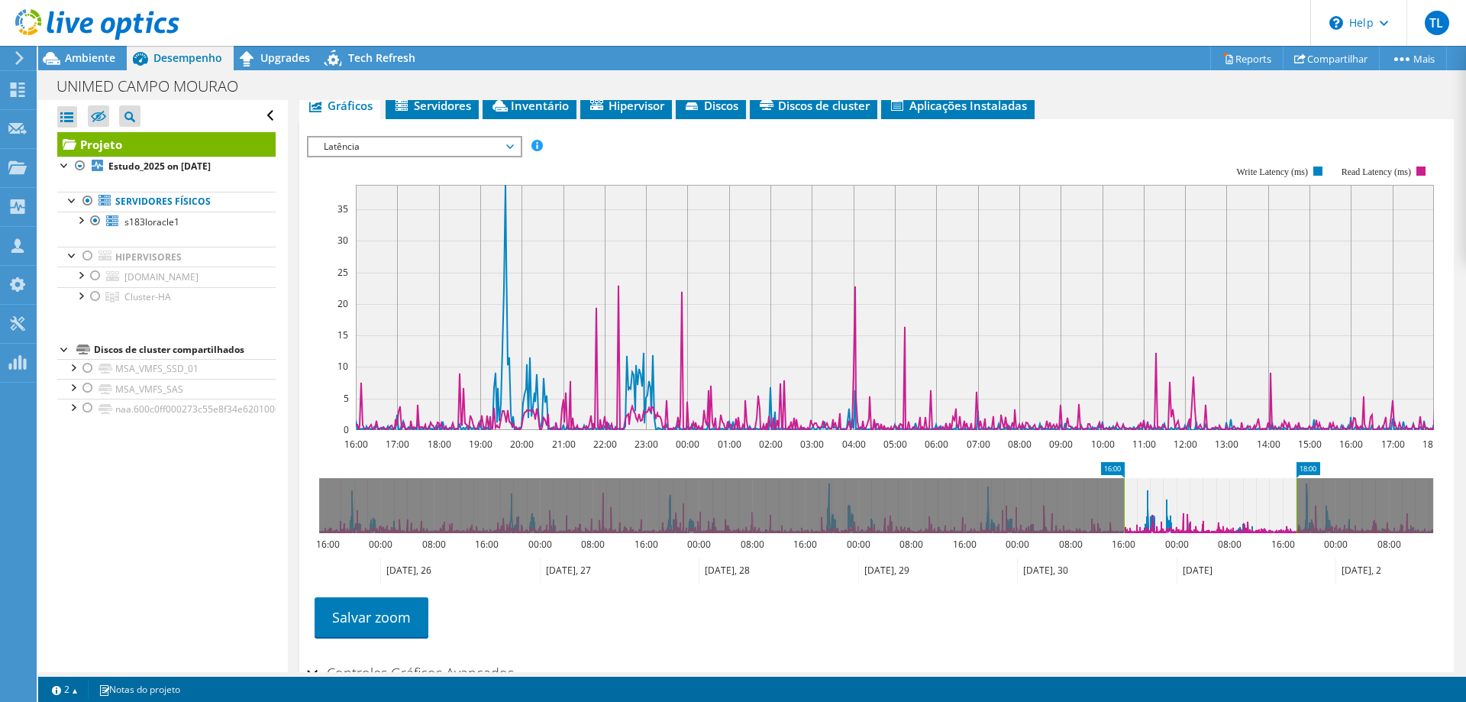
drag, startPoint x: 1043, startPoint y: 470, endPoint x: 1202, endPoint y: 467, distance: 159.6
click at [1202, 478] on icon at bounding box center [1210, 505] width 173 height 55
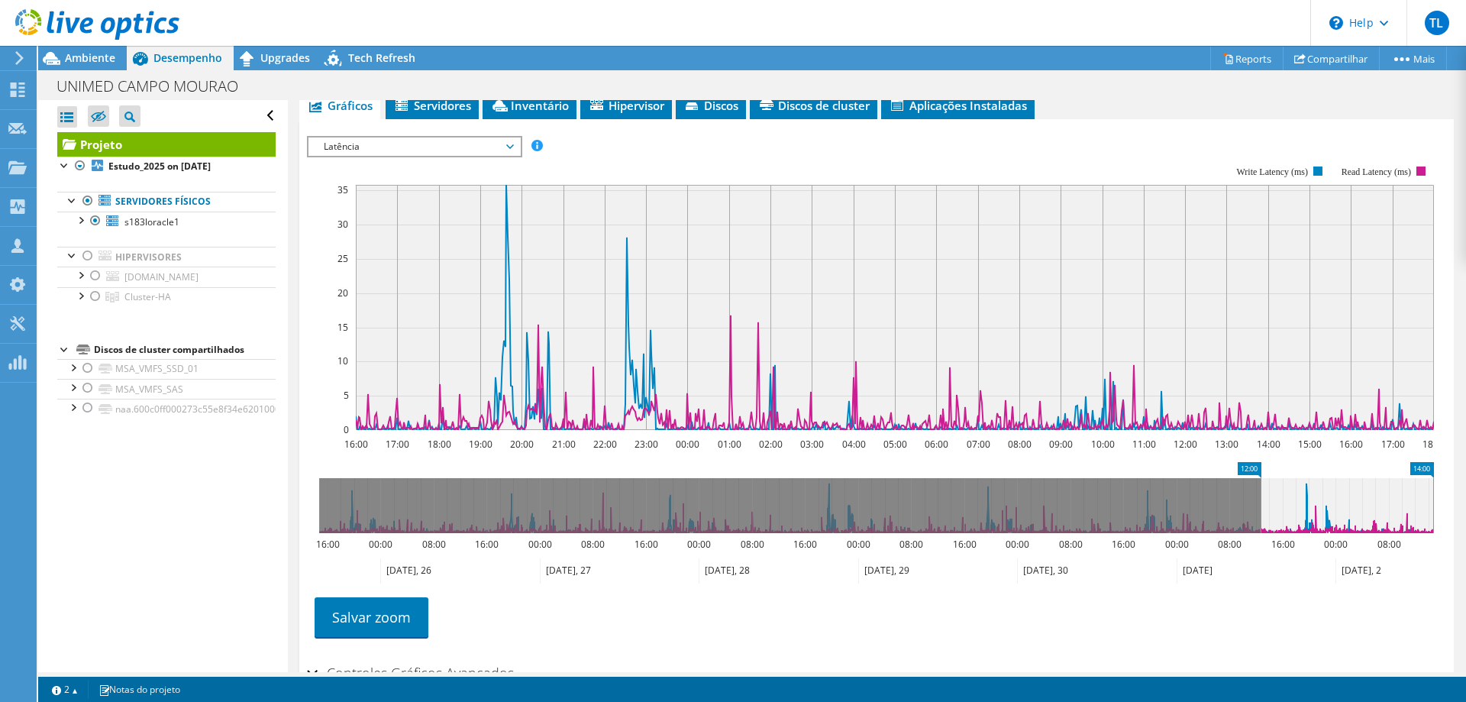
drag, startPoint x: 1202, startPoint y: 467, endPoint x: 1365, endPoint y: 466, distance: 162.6
click at [1365, 478] on icon at bounding box center [1346, 505] width 173 height 55
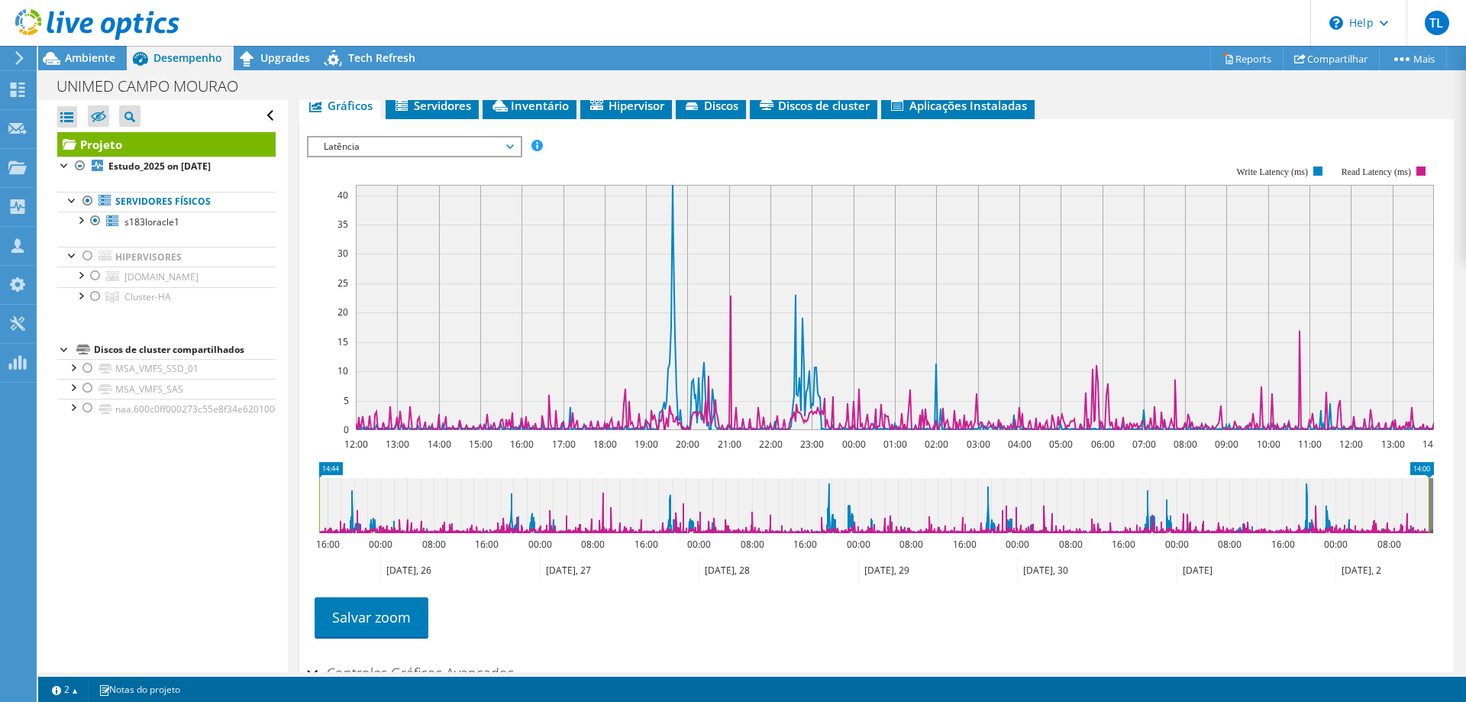
drag, startPoint x: 1255, startPoint y: 467, endPoint x: 270, endPoint y: 434, distance: 985.4
click at [270, 434] on div "Abrir Todos Fechar Todos Ocultar nós excluídos Filtro de árvore do projeto" at bounding box center [752, 386] width 1428 height 572
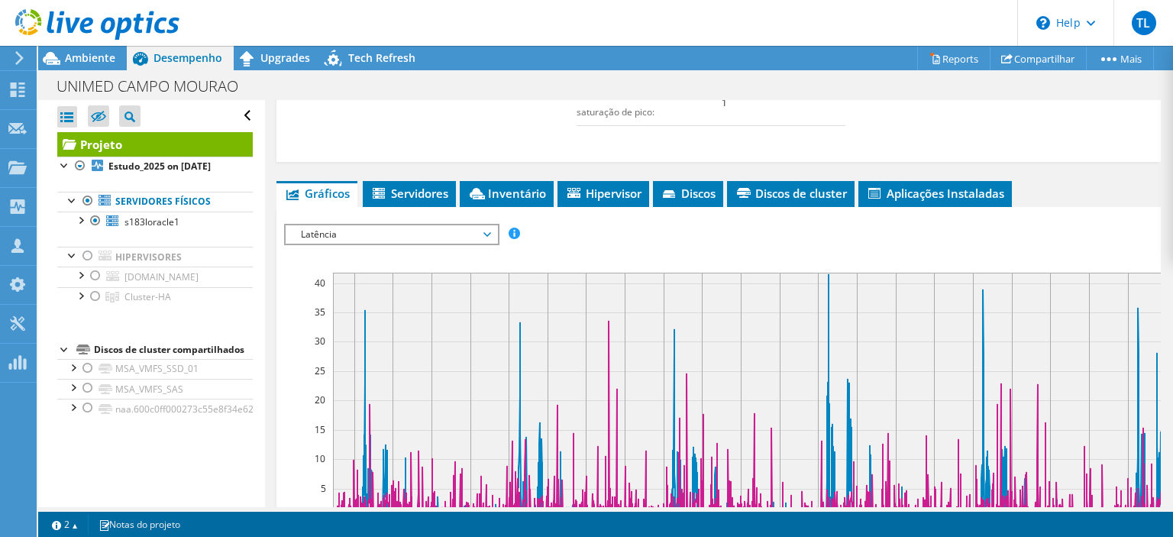
scroll to position [570, 0]
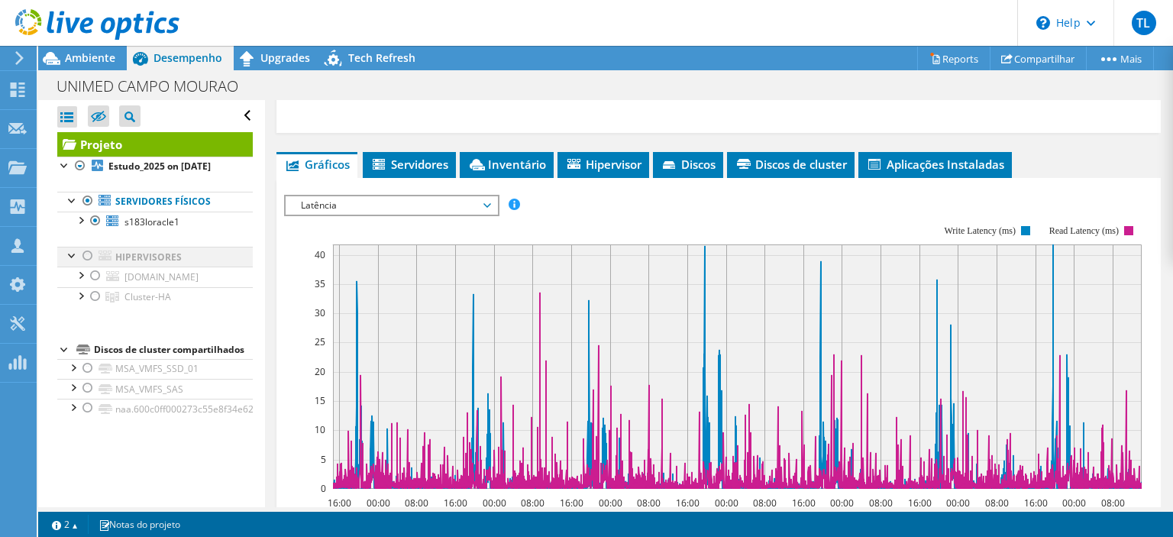
click at [88, 258] on div at bounding box center [87, 256] width 15 height 18
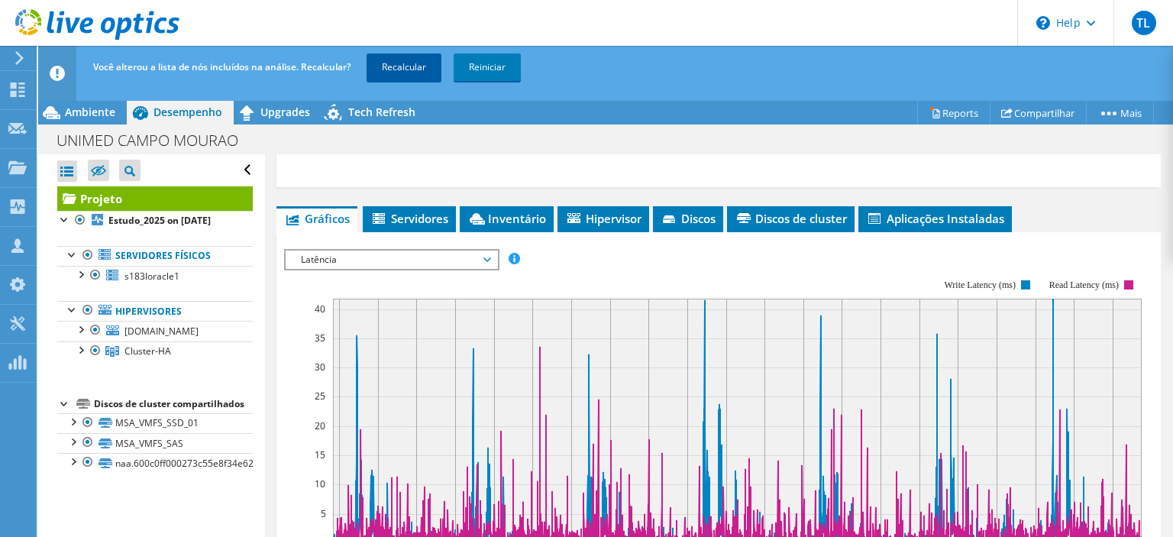
click at [424, 70] on link "Recalcular" at bounding box center [403, 66] width 75 height 27
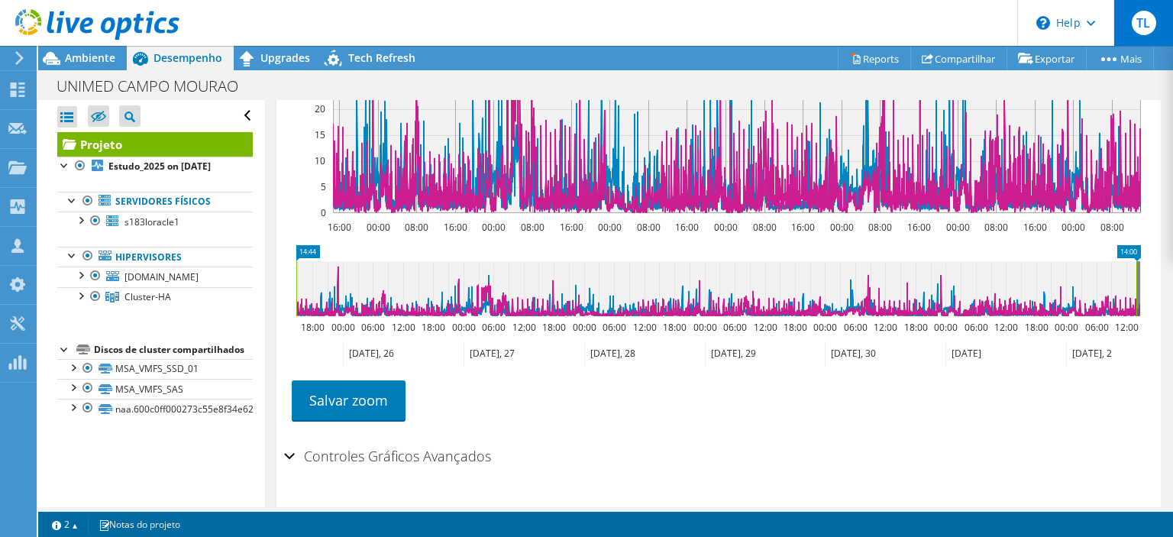
scroll to position [386, 0]
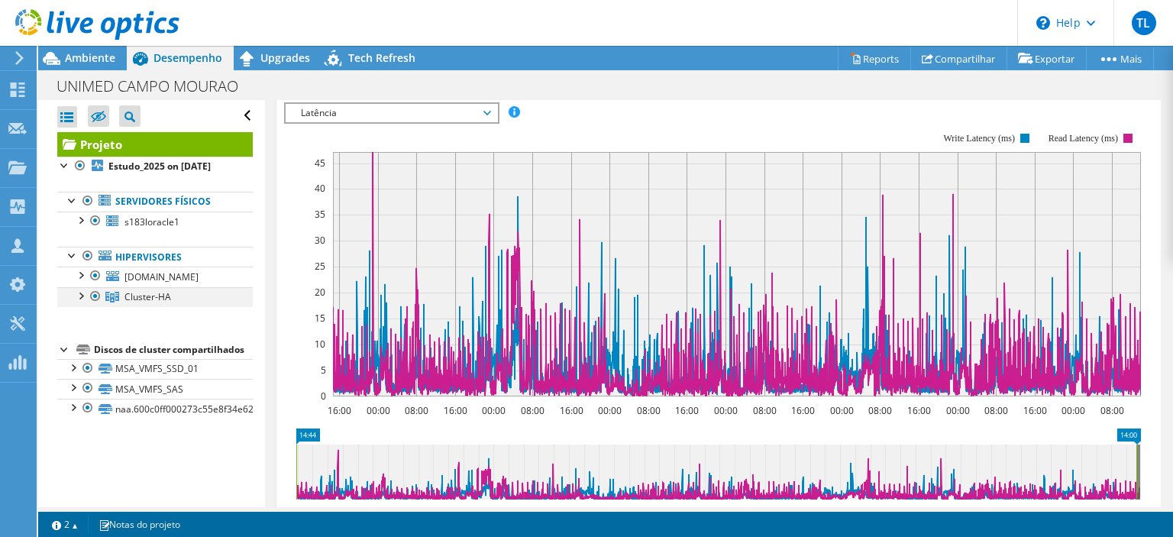
click at [95, 295] on div at bounding box center [95, 296] width 15 height 18
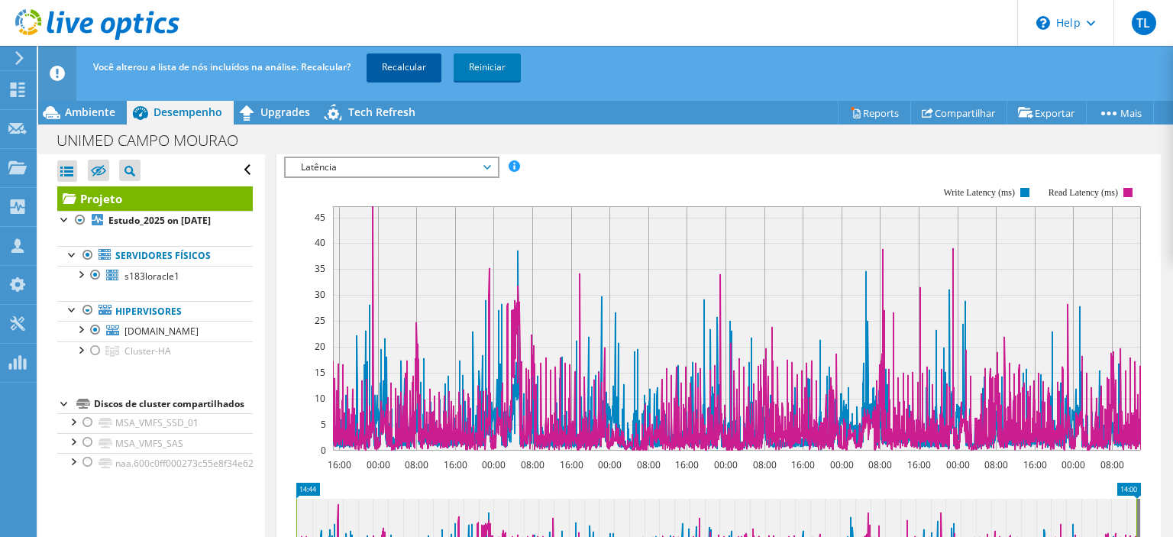
click at [395, 66] on link "Recalcular" at bounding box center [403, 66] width 75 height 27
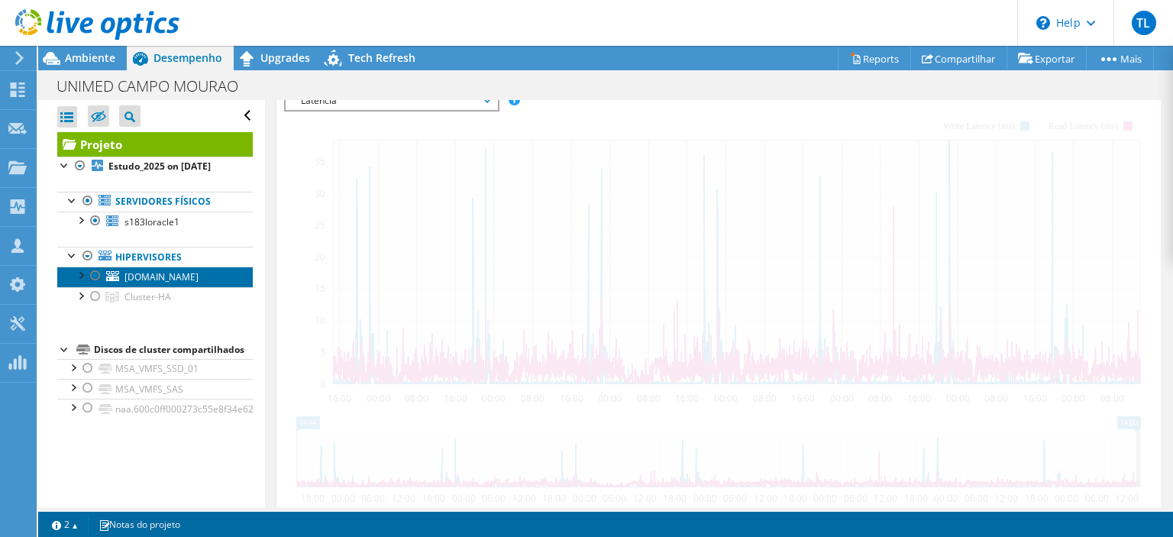
click at [167, 273] on span "[DOMAIN_NAME]" at bounding box center [161, 276] width 74 height 13
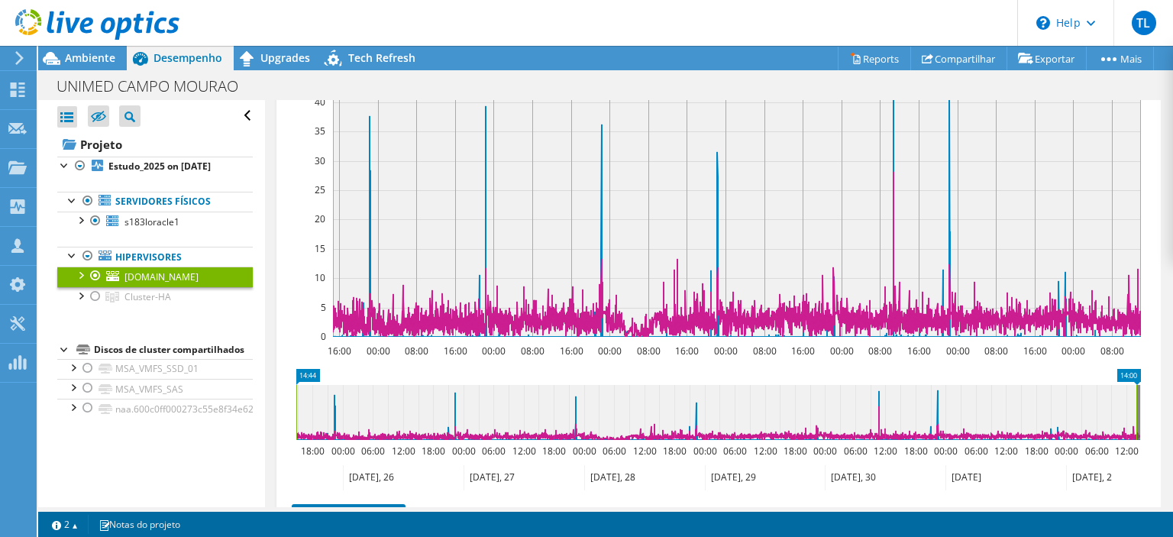
click at [434, 51] on span "Latência" at bounding box center [391, 42] width 196 height 18
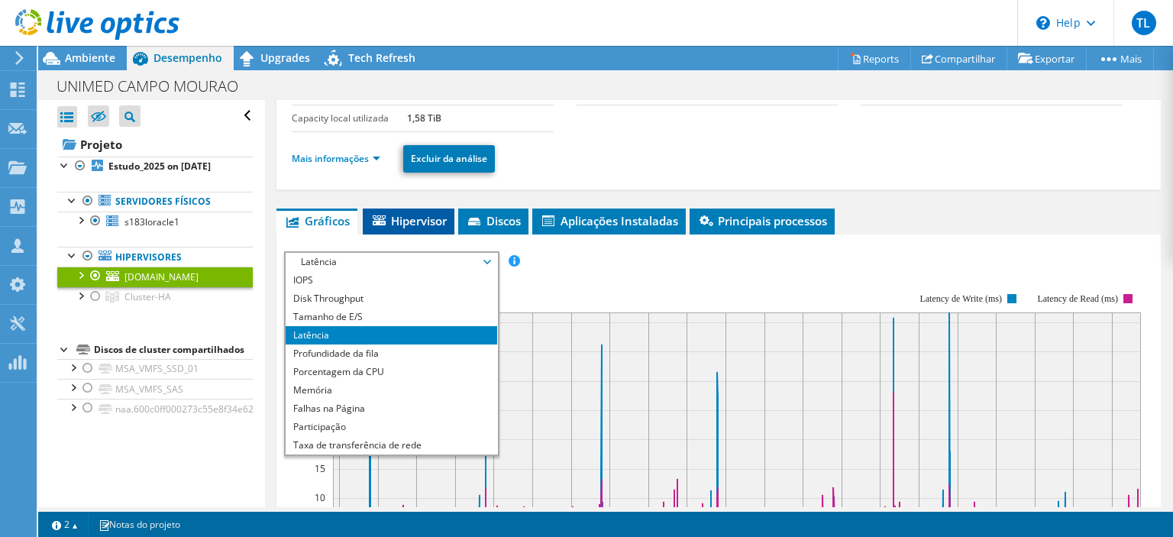
click at [419, 219] on span "Hipervisor" at bounding box center [408, 220] width 76 height 15
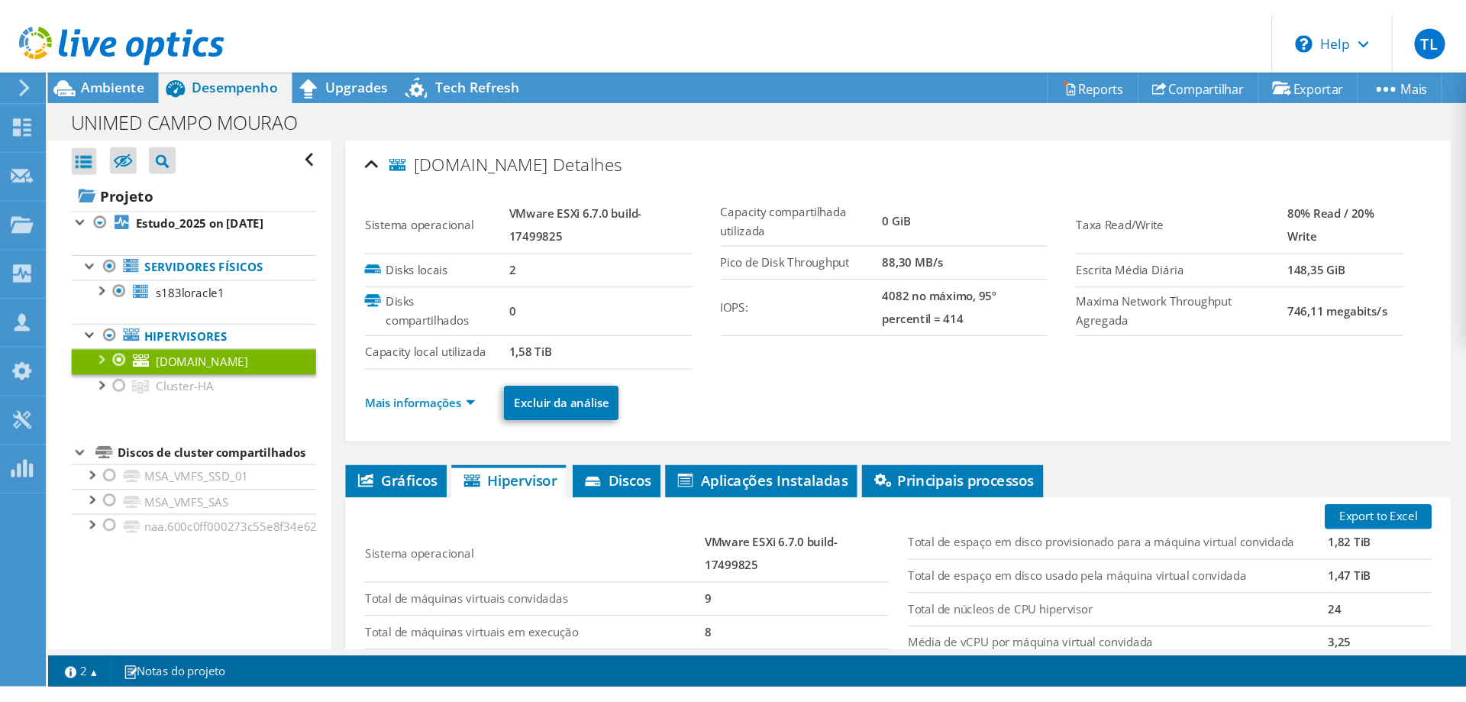
scroll to position [151, 0]
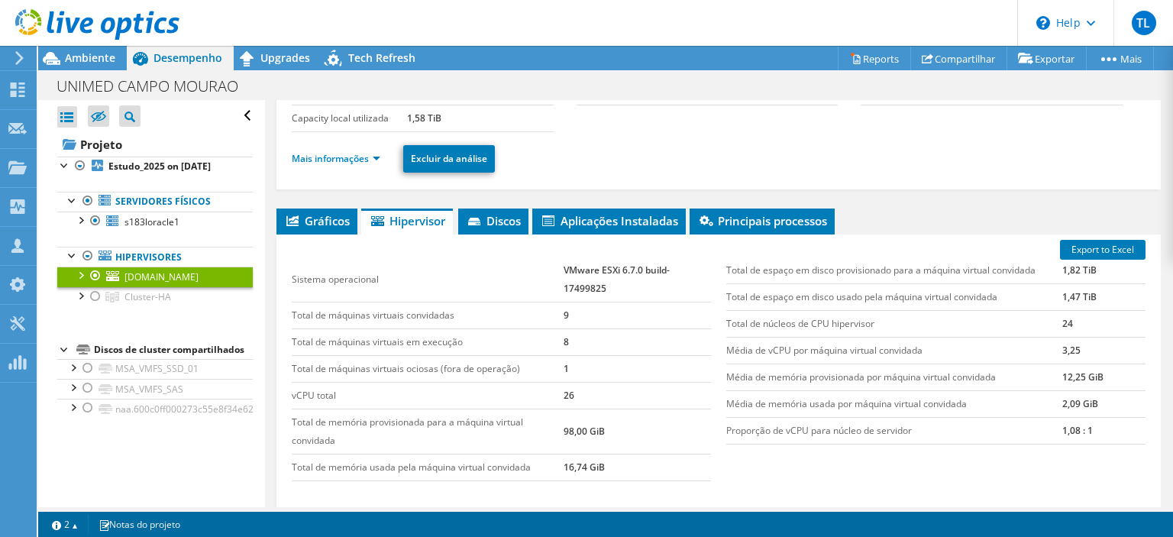
click at [718, 8] on header "[PERSON_NAME][GEOGRAPHIC_DATA][PERSON_NAME][EMAIL_ADDRESS][DOMAIN_NAME] Suprima…" at bounding box center [586, 23] width 1173 height 46
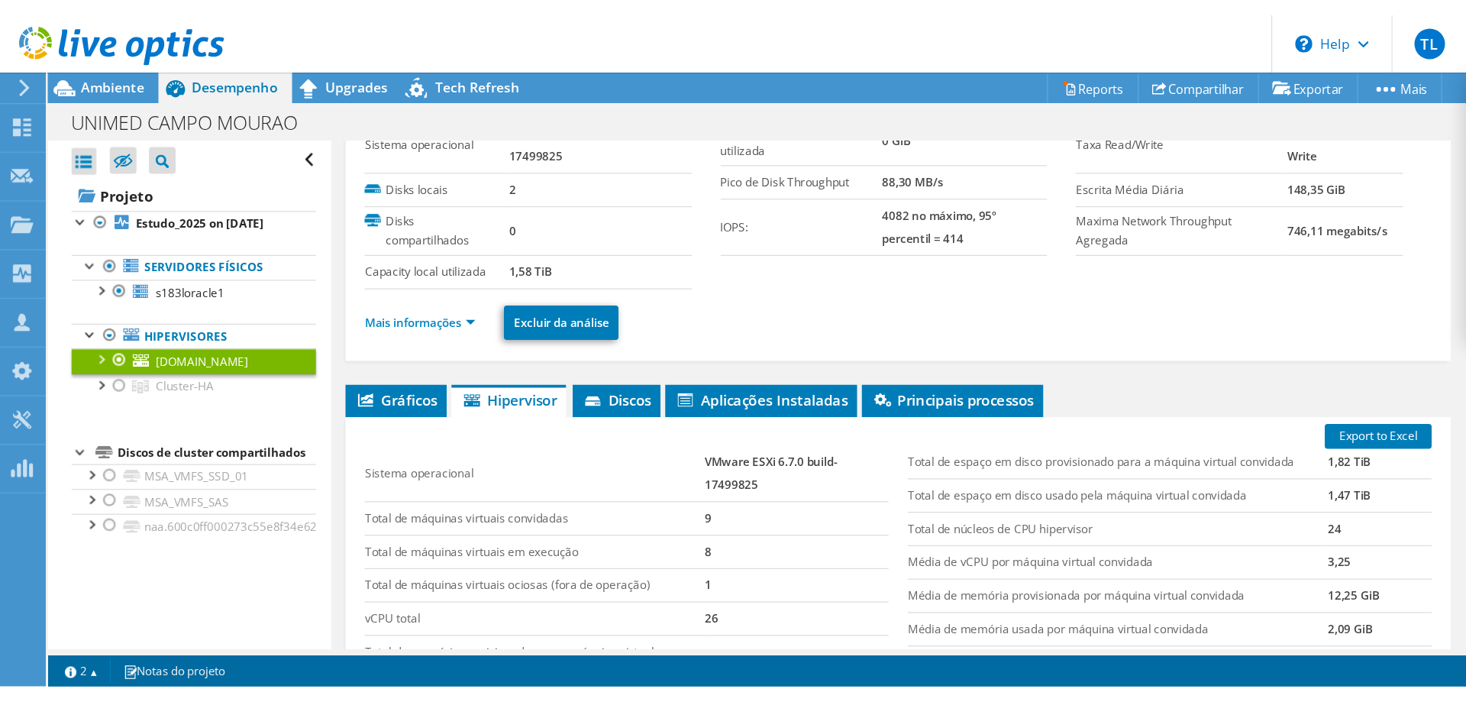
scroll to position [64, 0]
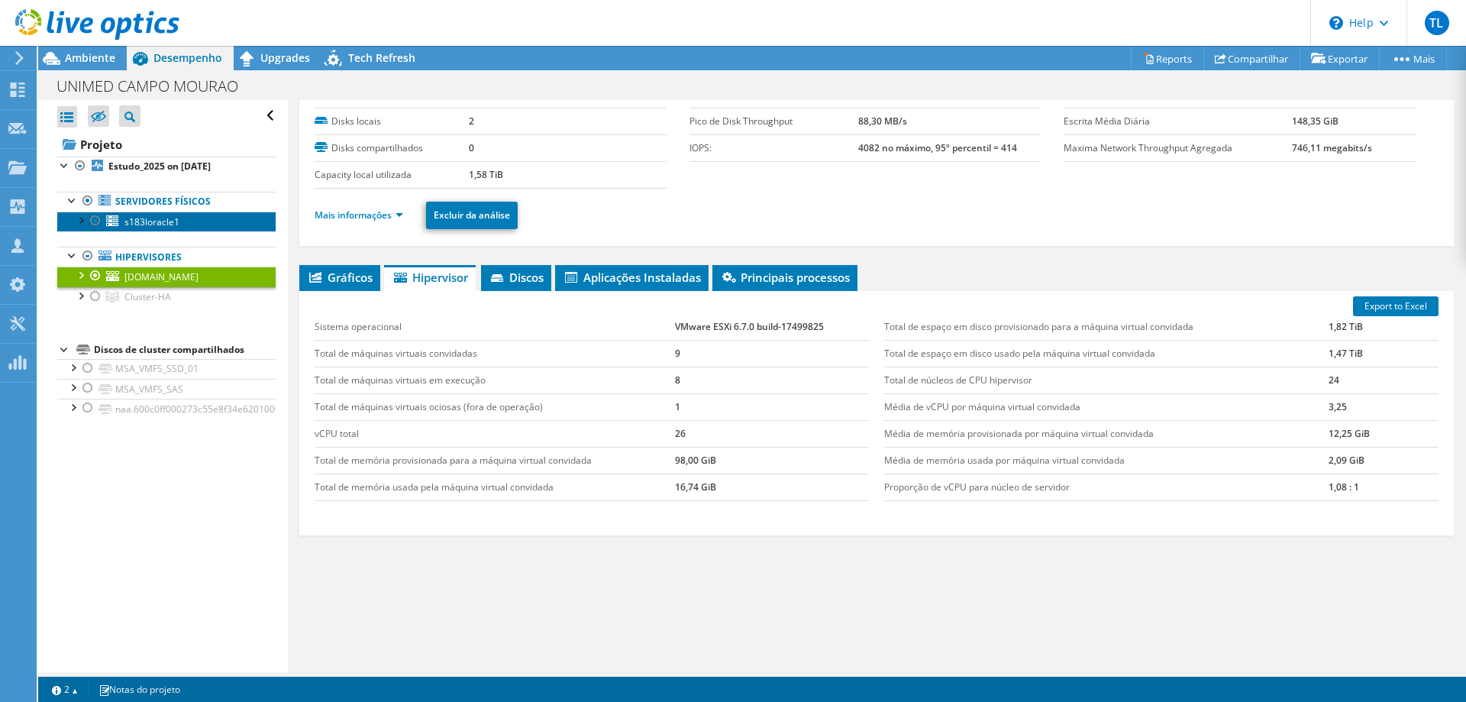
click at [149, 218] on span "s183loracle1" at bounding box center [151, 221] width 55 height 13
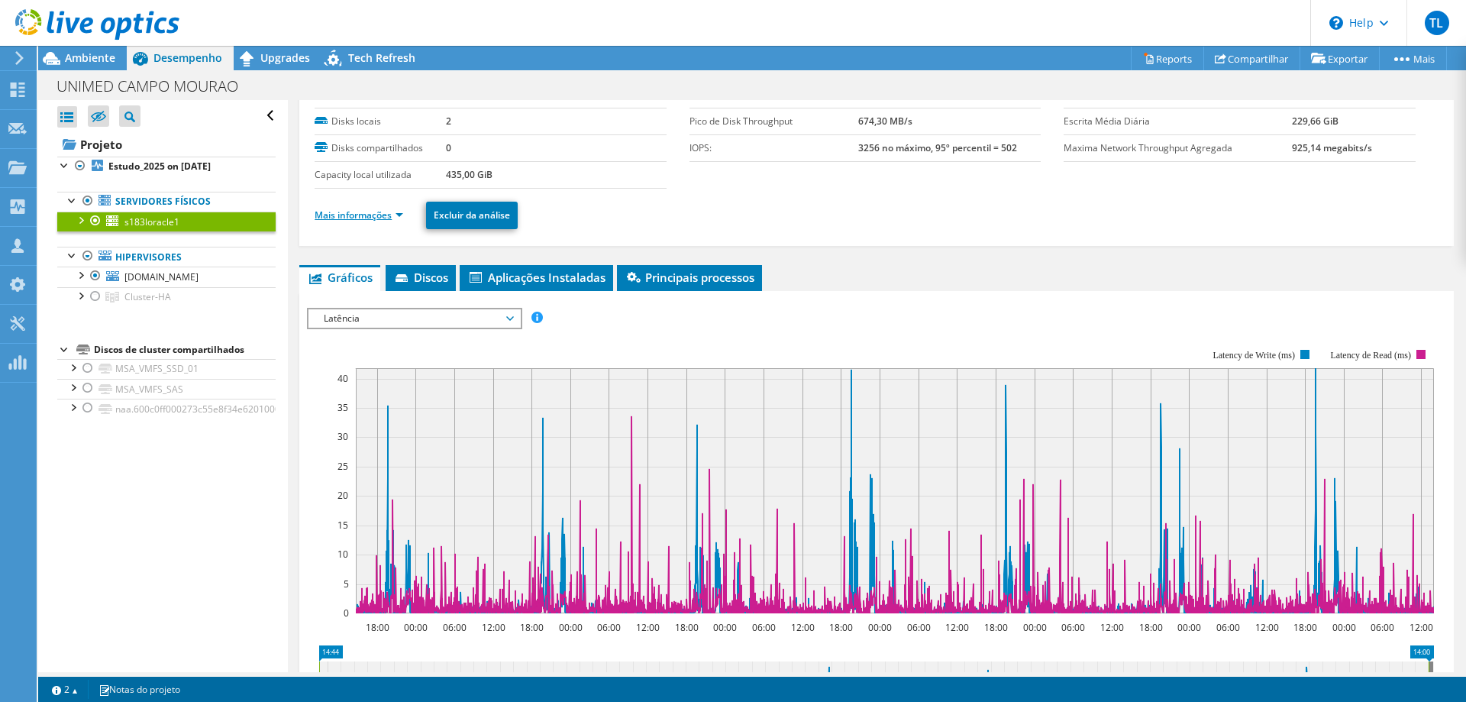
click at [365, 209] on link "Mais informações" at bounding box center [359, 214] width 89 height 13
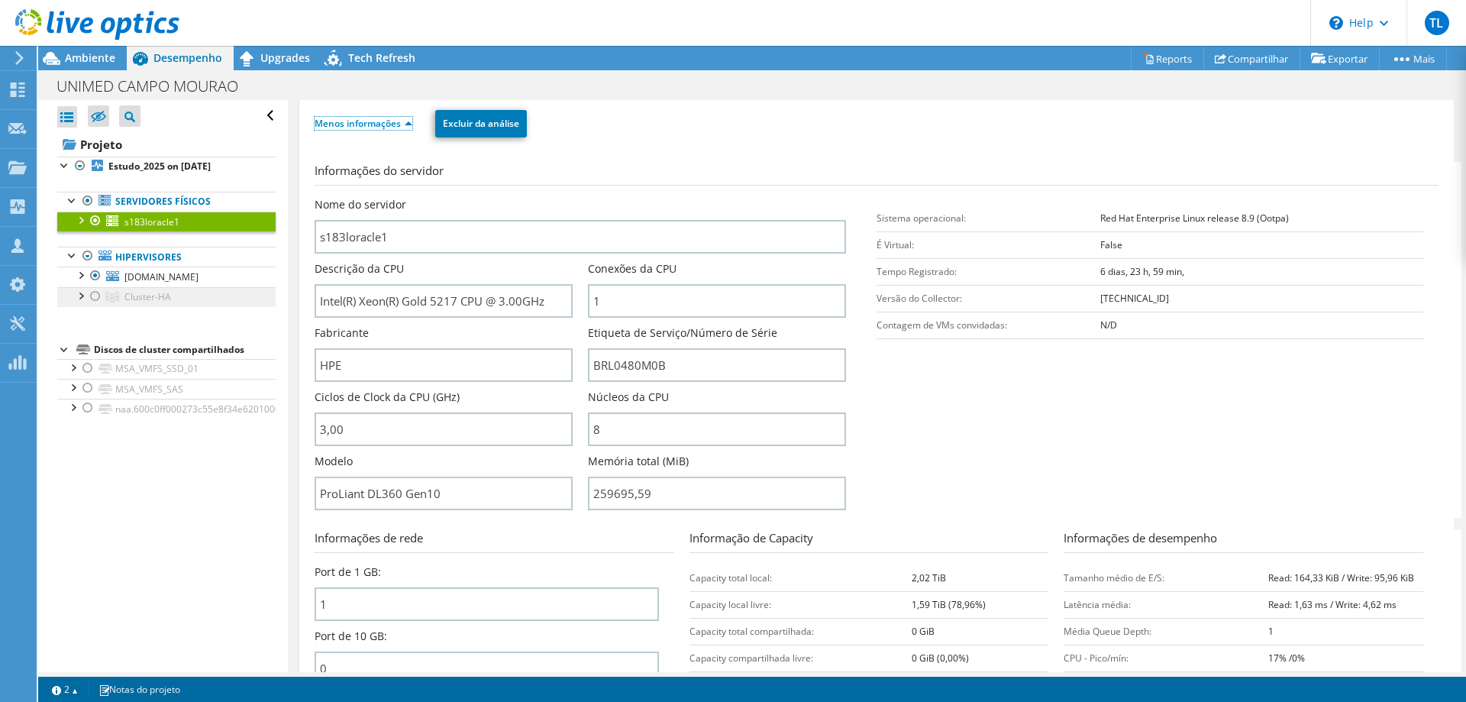
scroll to position [0, 0]
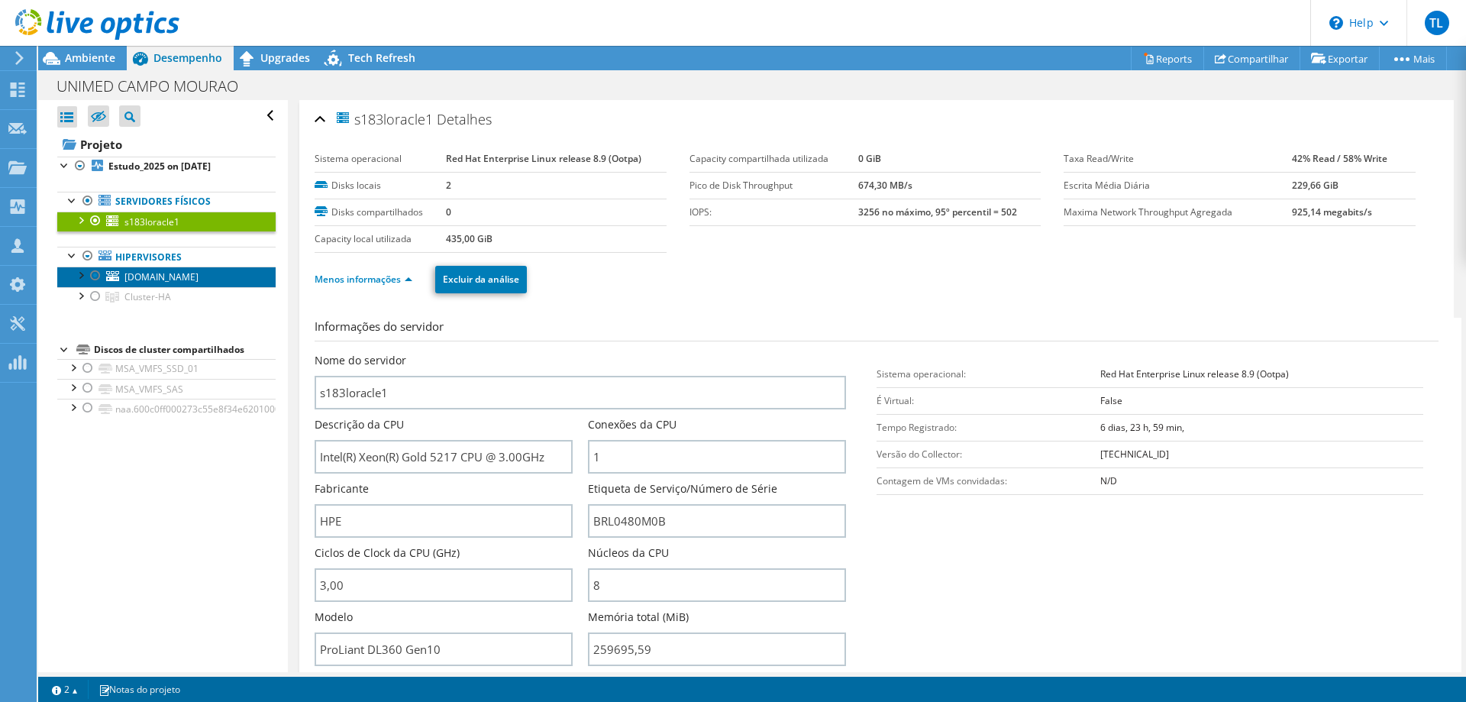
click at [156, 279] on span "[DOMAIN_NAME]" at bounding box center [161, 276] width 74 height 13
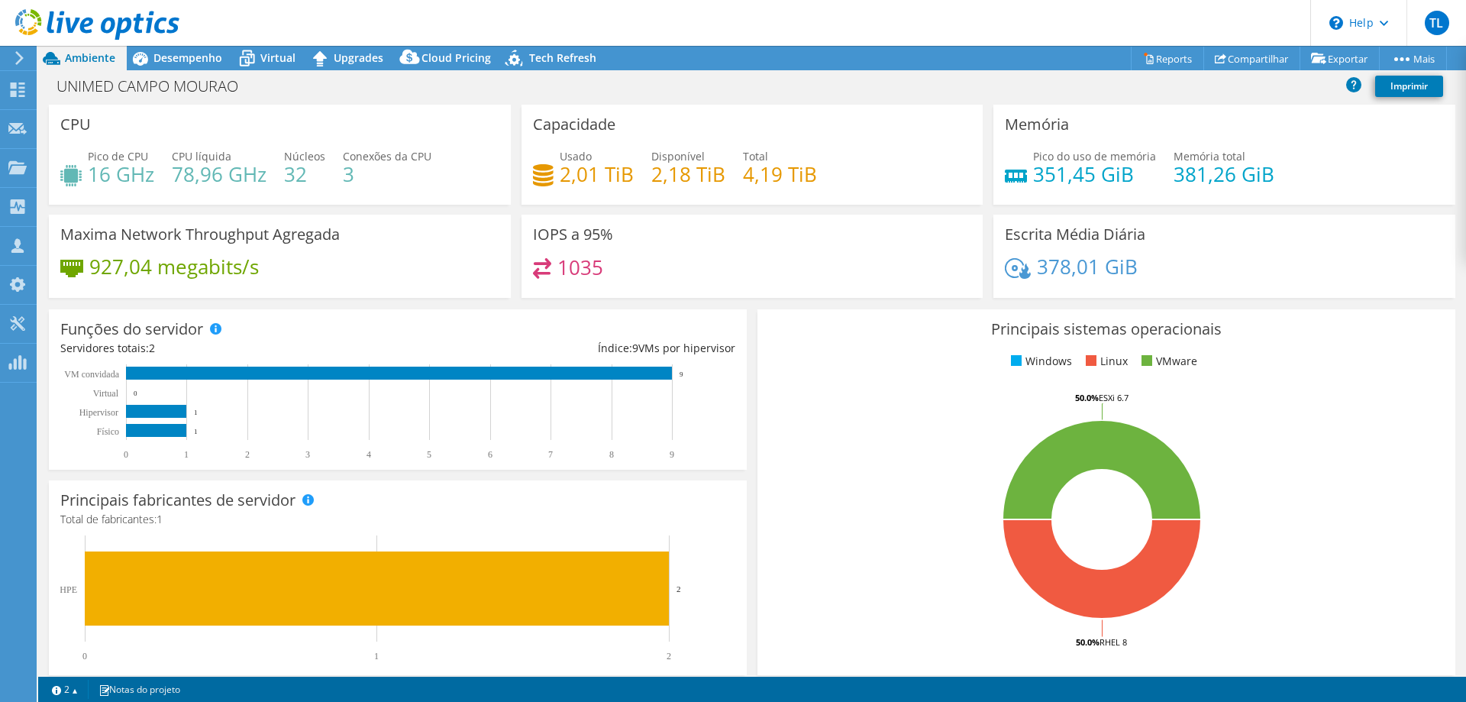
select select "USD"
click at [183, 61] on span "Desempenho" at bounding box center [187, 57] width 69 height 15
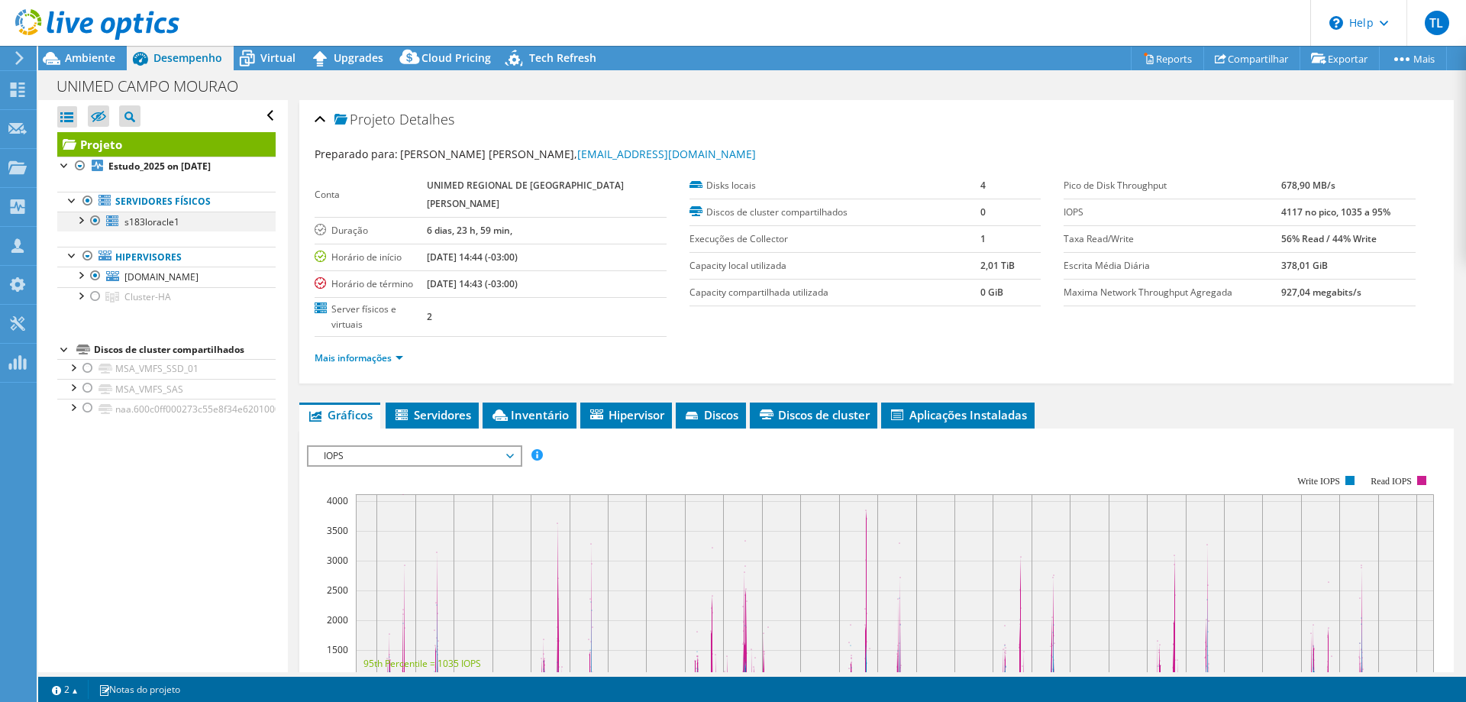
click at [80, 222] on div at bounding box center [80, 218] width 15 height 15
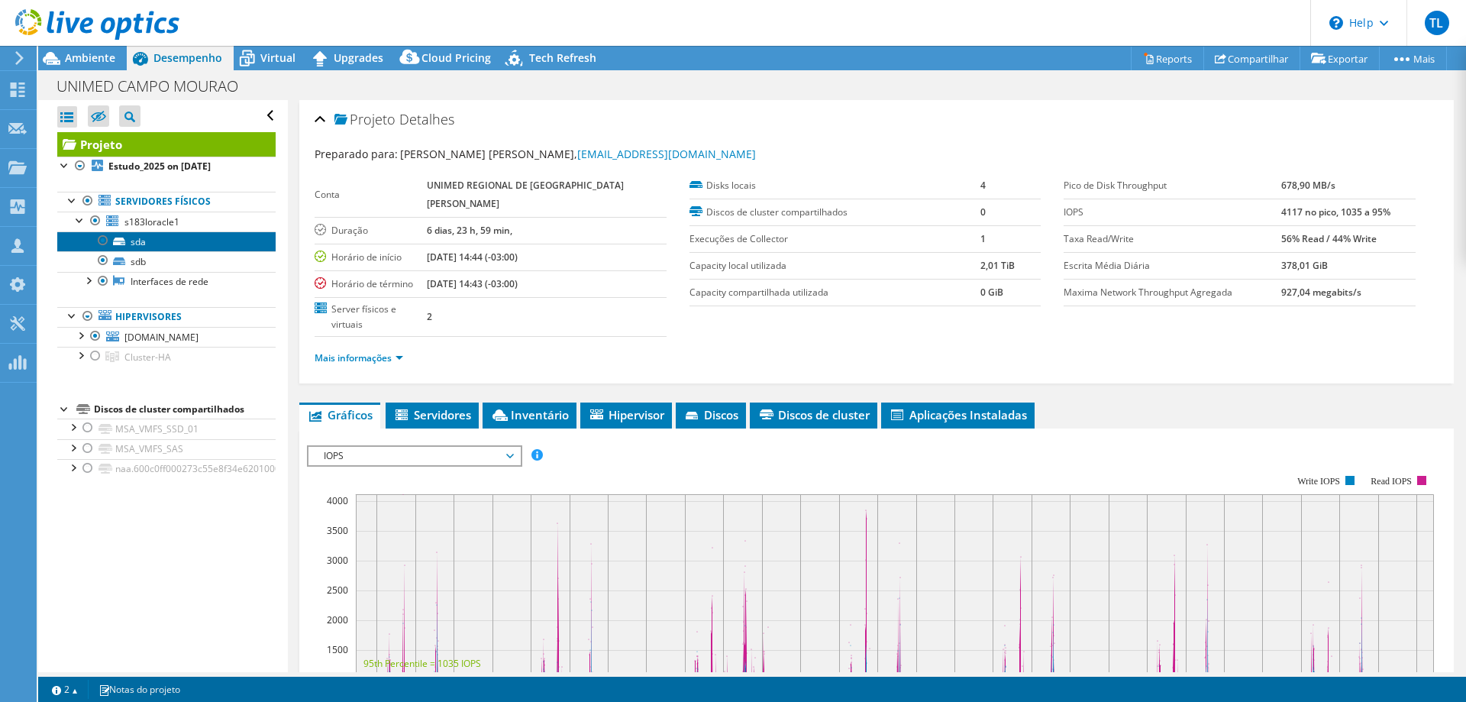
click at [153, 249] on link "sda" at bounding box center [166, 241] width 218 height 20
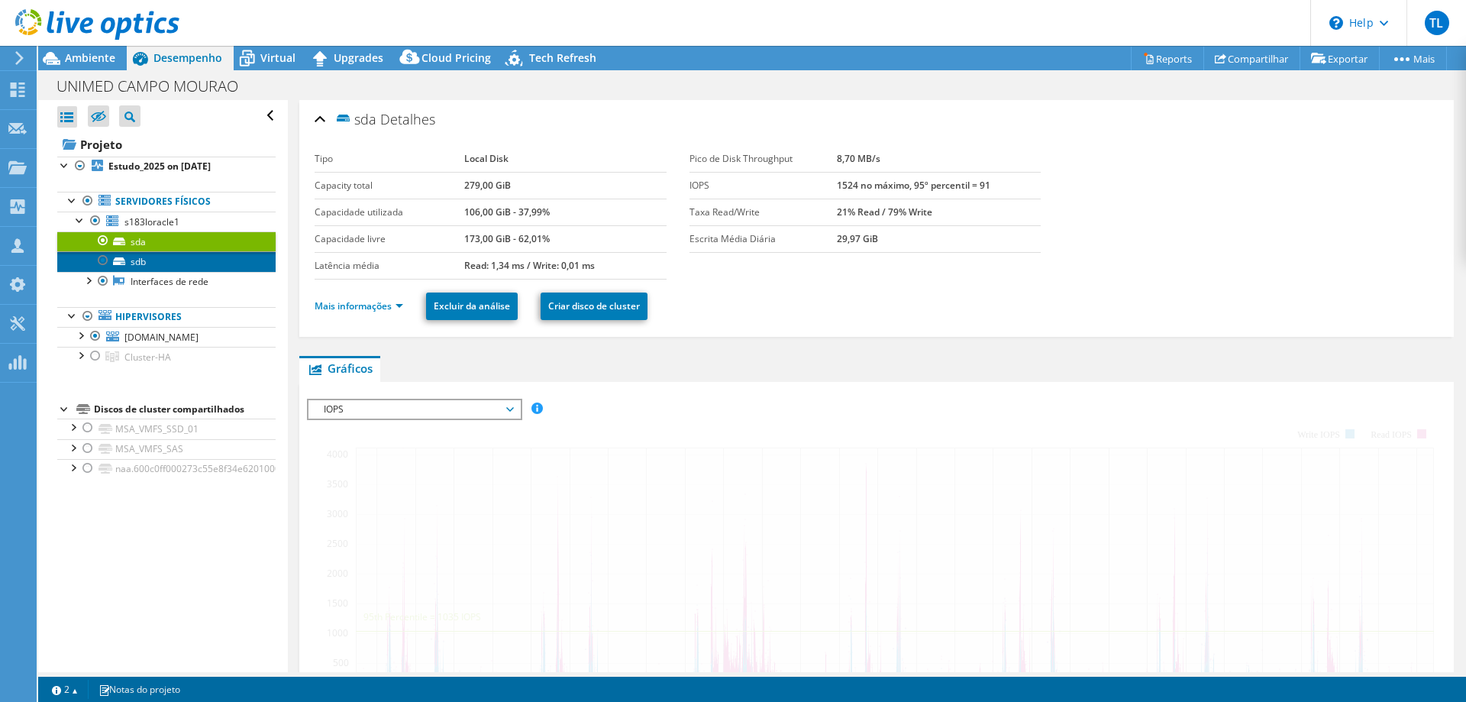
click at [152, 264] on link "sdb" at bounding box center [166, 261] width 218 height 20
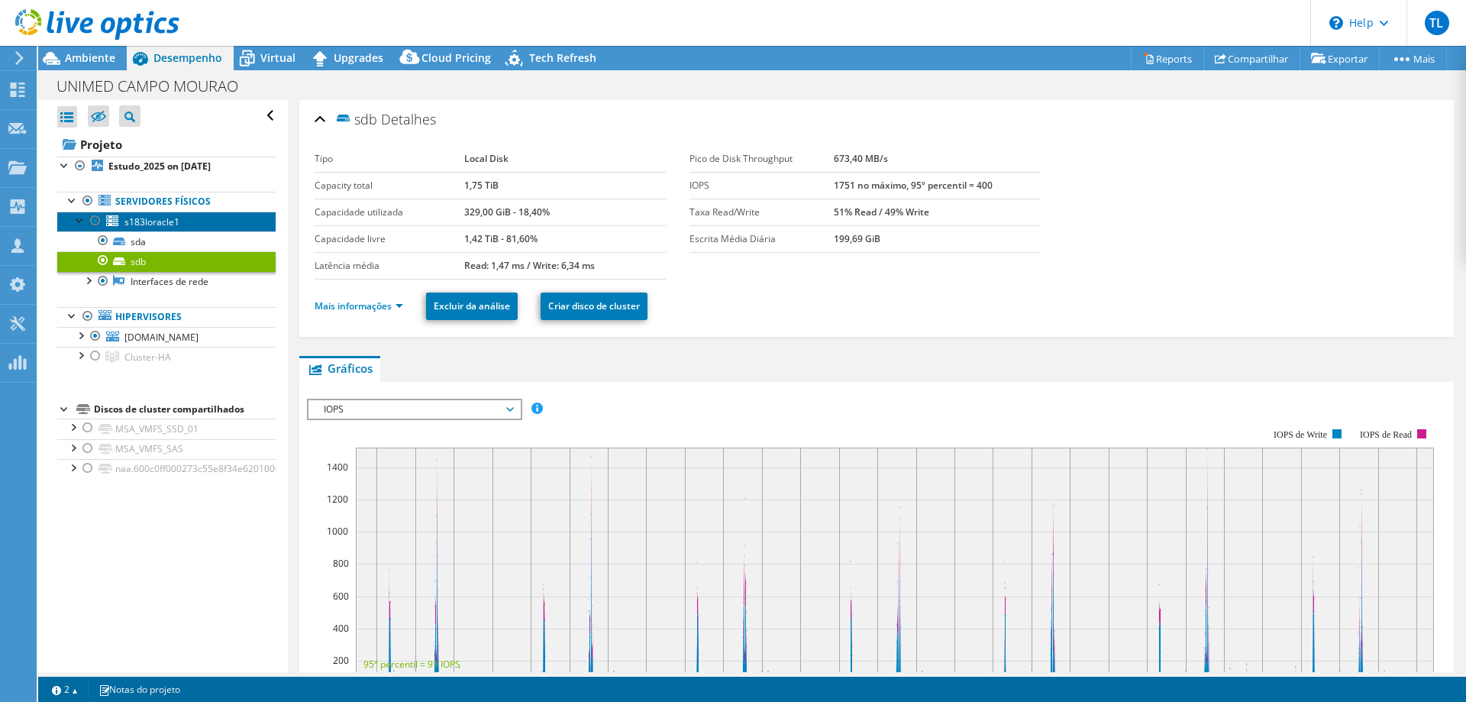
click at [154, 224] on span "s183loracle1" at bounding box center [151, 221] width 55 height 13
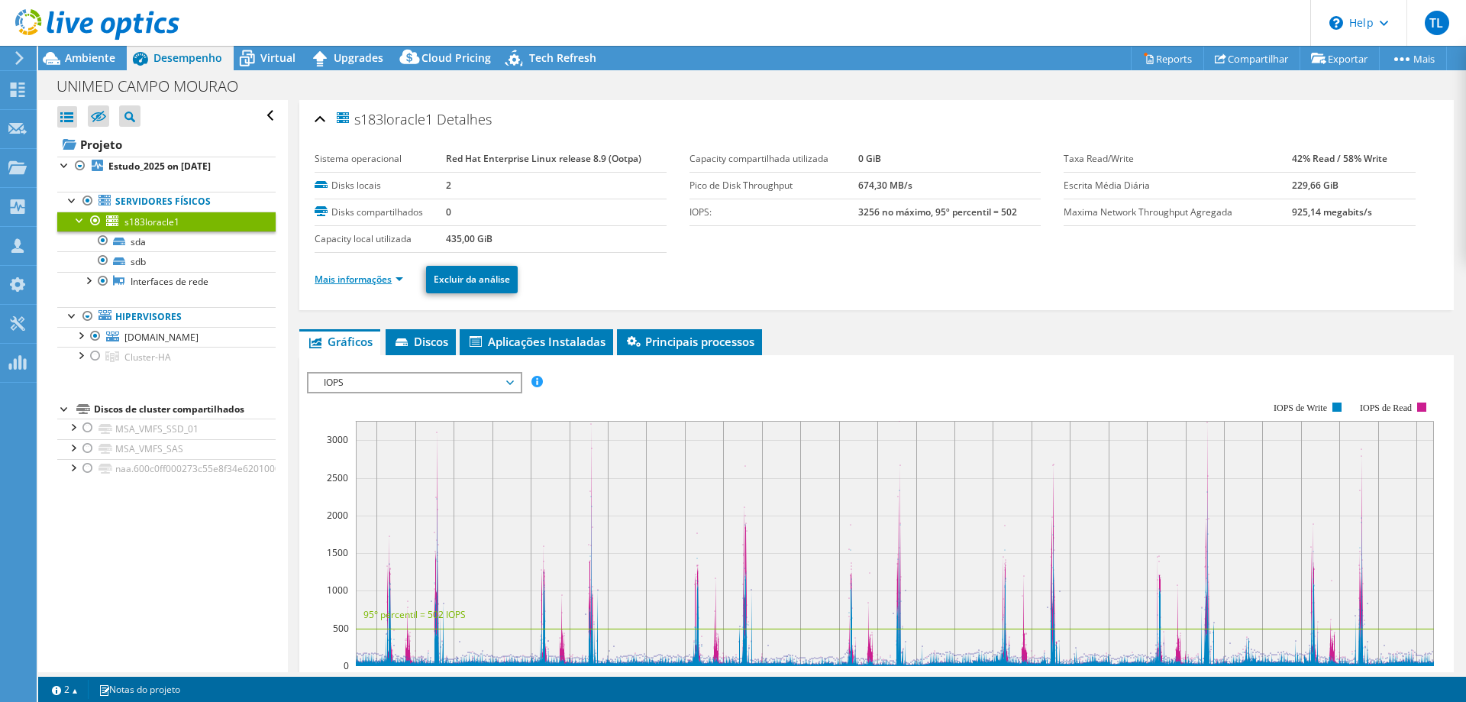
click at [370, 284] on link "Mais informações" at bounding box center [359, 279] width 89 height 13
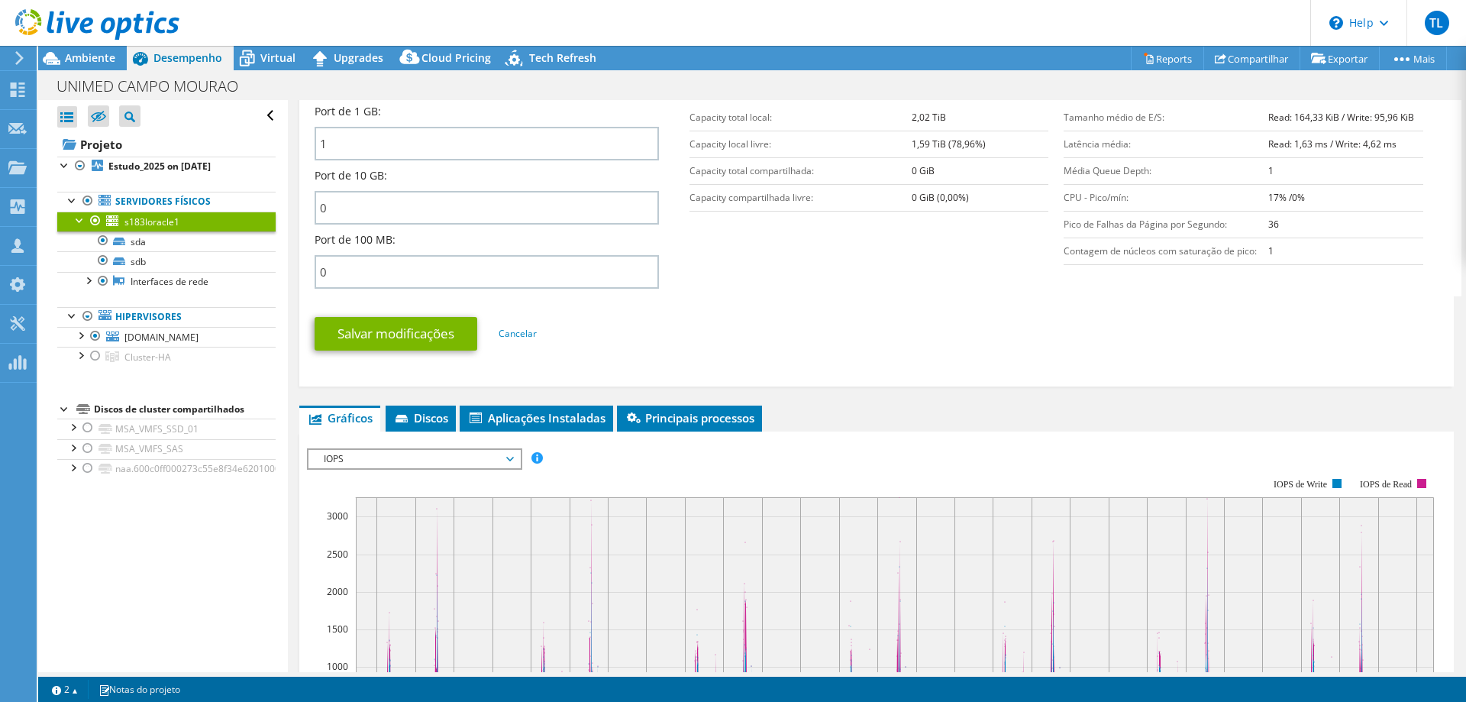
scroll to position [623, 0]
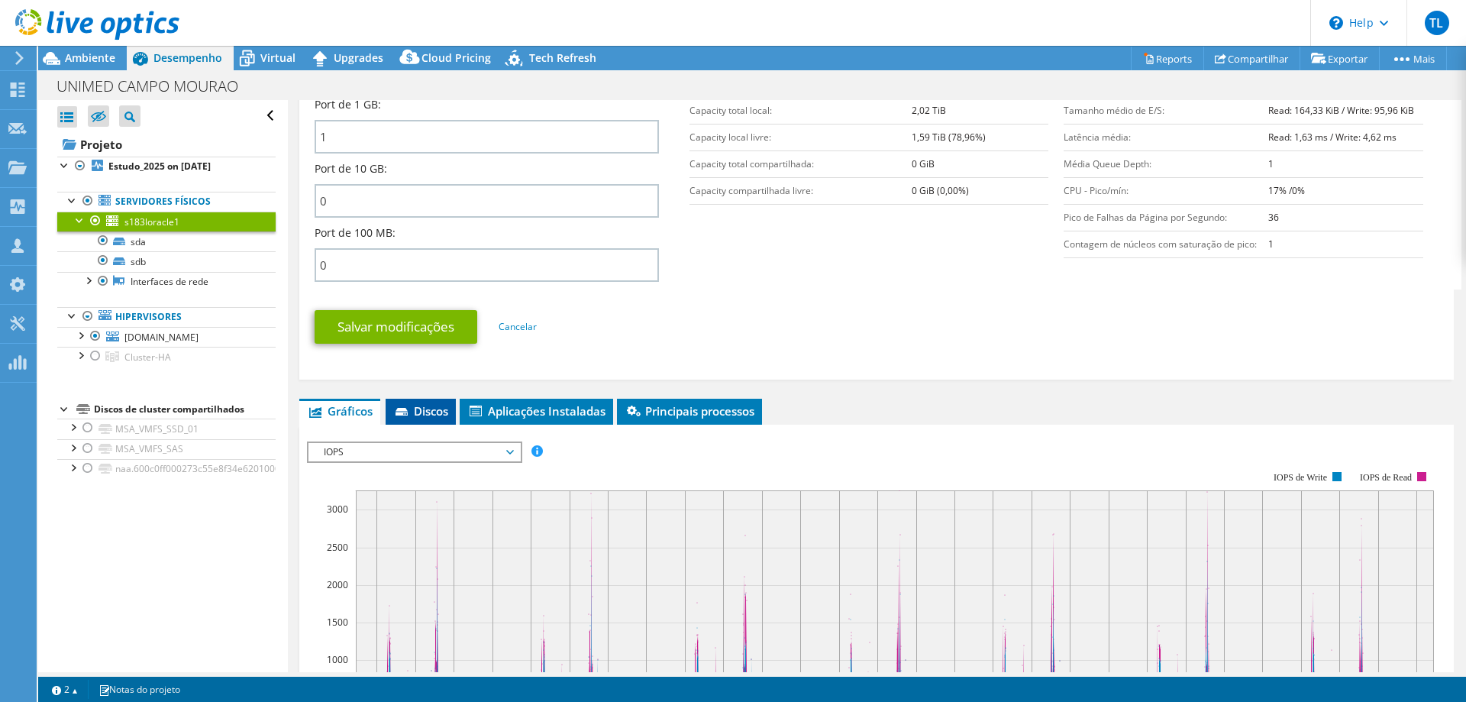
click at [416, 400] on li "Discos" at bounding box center [421, 412] width 70 height 26
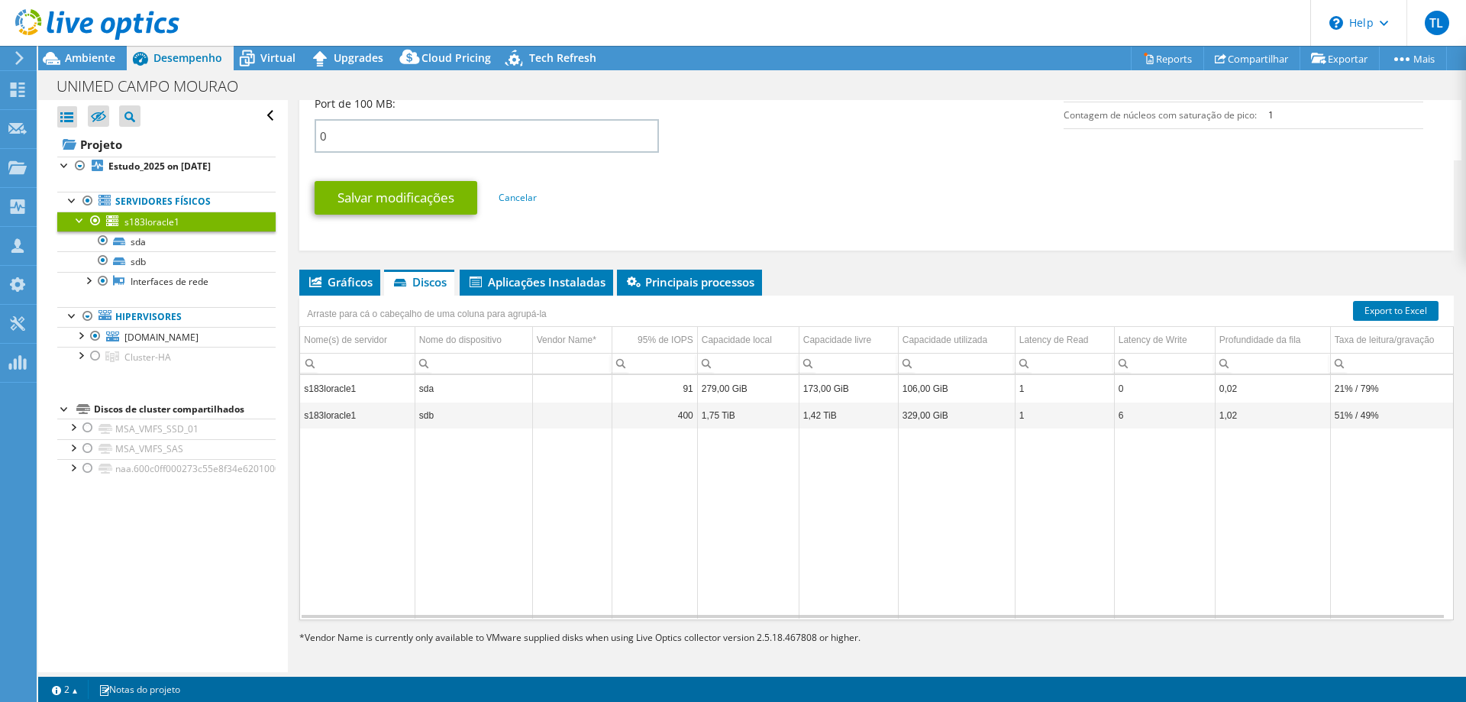
scroll to position [757, 0]
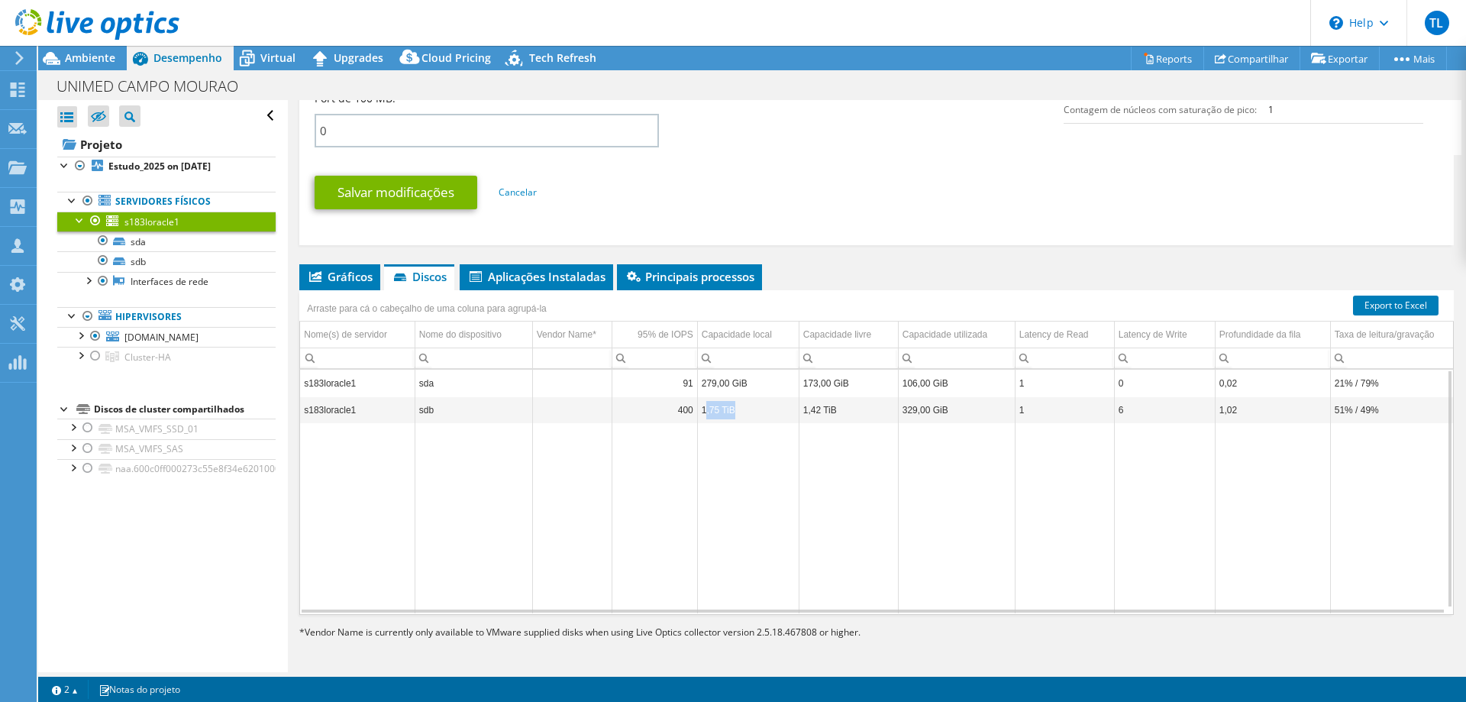
drag, startPoint x: 704, startPoint y: 413, endPoint x: 742, endPoint y: 414, distance: 38.2
click at [742, 414] on td "1,75 TiB" at bounding box center [748, 409] width 102 height 27
drag, startPoint x: 712, startPoint y: 386, endPoint x: 768, endPoint y: 385, distance: 56.5
click at [768, 385] on td "279,00 GiB" at bounding box center [748, 383] width 102 height 27
click at [761, 442] on td "Data grid" at bounding box center [748, 518] width 102 height 190
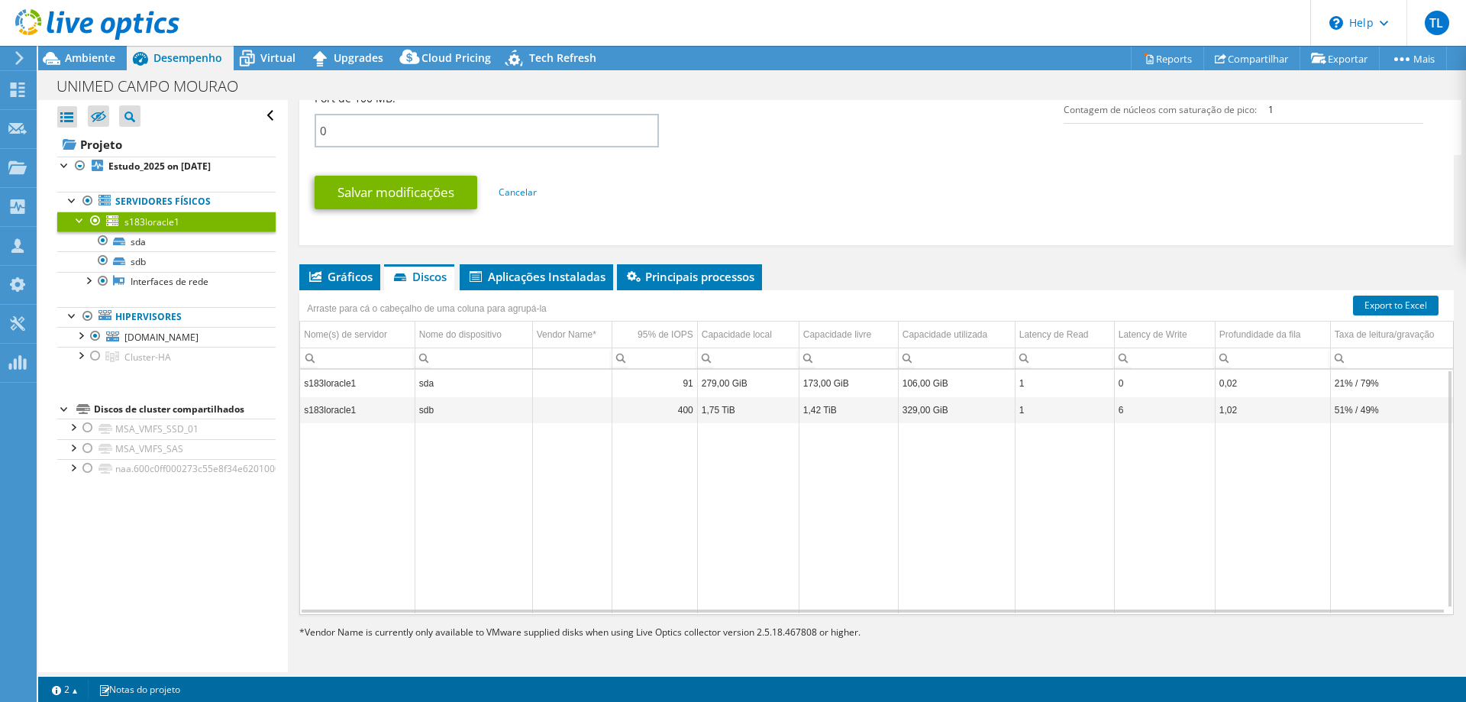
click at [89, 196] on div at bounding box center [87, 201] width 15 height 18
